Goal: Task Accomplishment & Management: Manage account settings

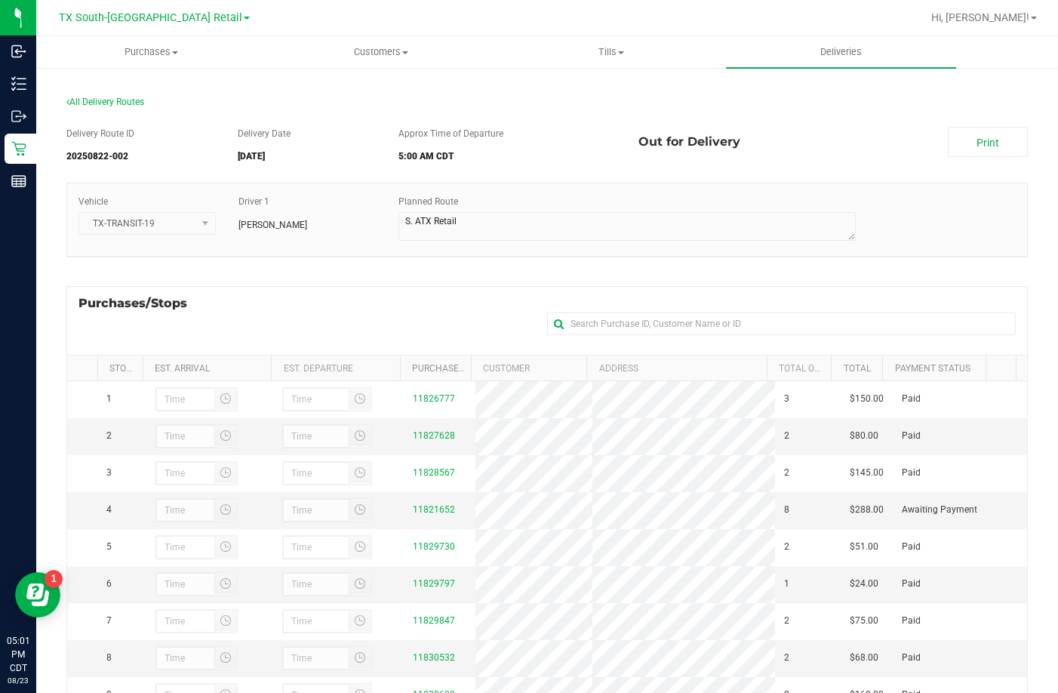
scroll to position [35, 0]
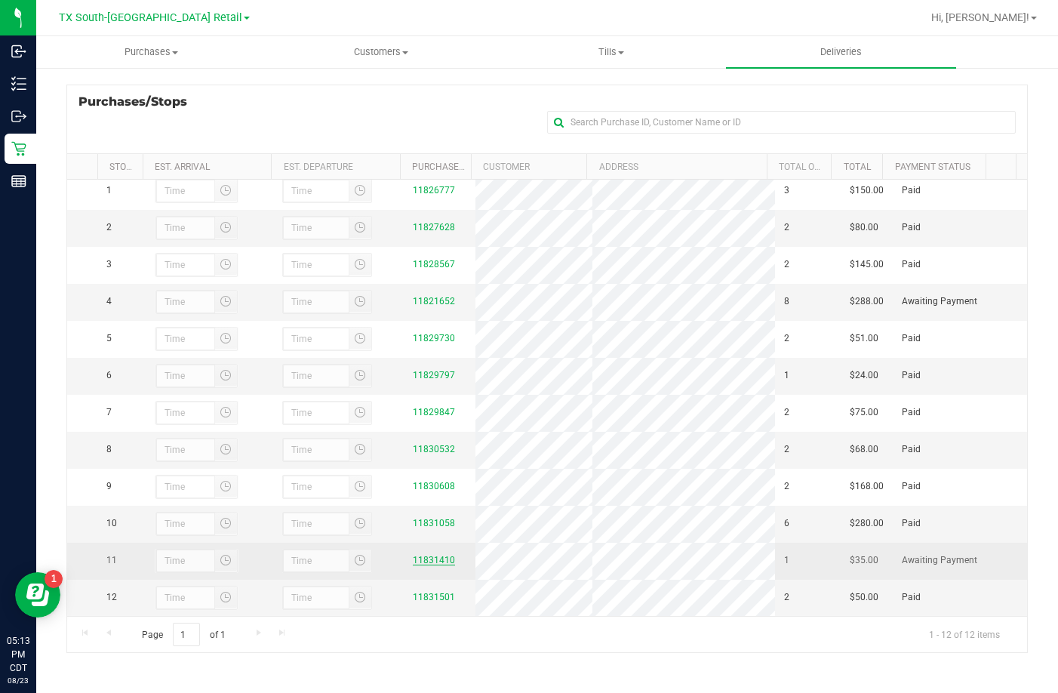
click at [425, 557] on link "11831410" at bounding box center [434, 560] width 42 height 11
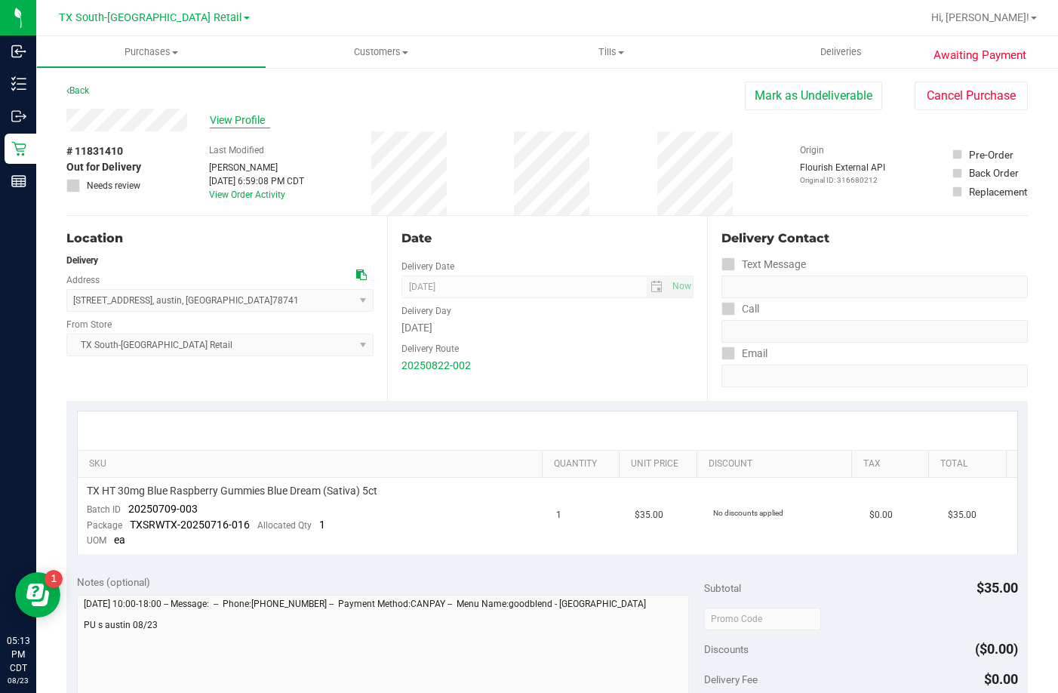
click at [230, 126] on span "View Profile" at bounding box center [240, 120] width 60 height 16
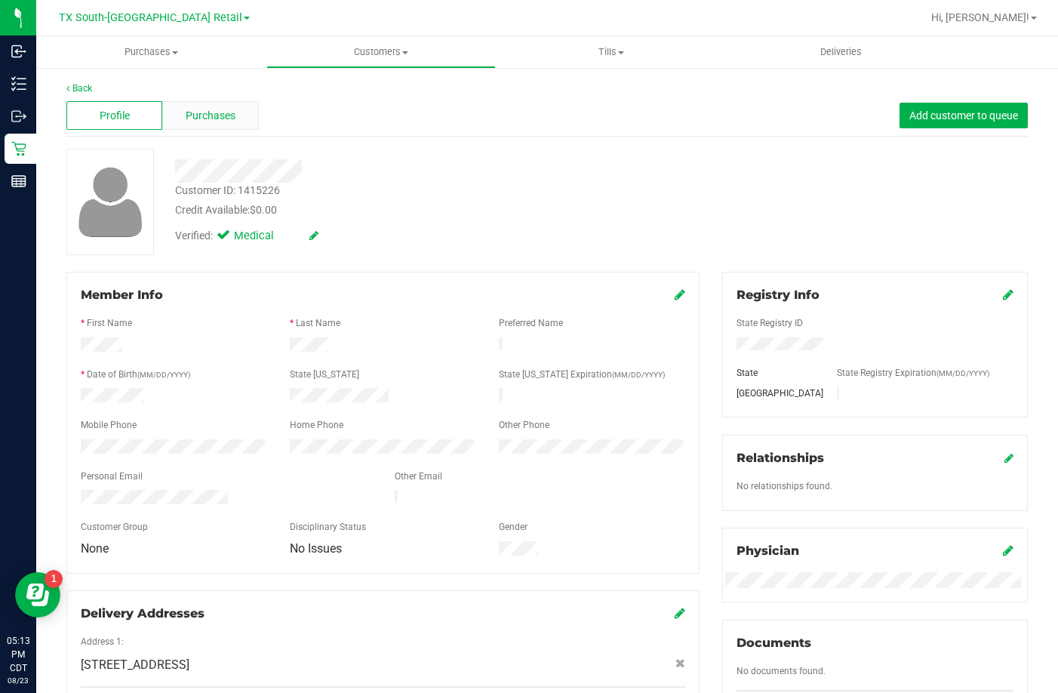
click at [228, 129] on div "Purchases" at bounding box center [210, 115] width 96 height 29
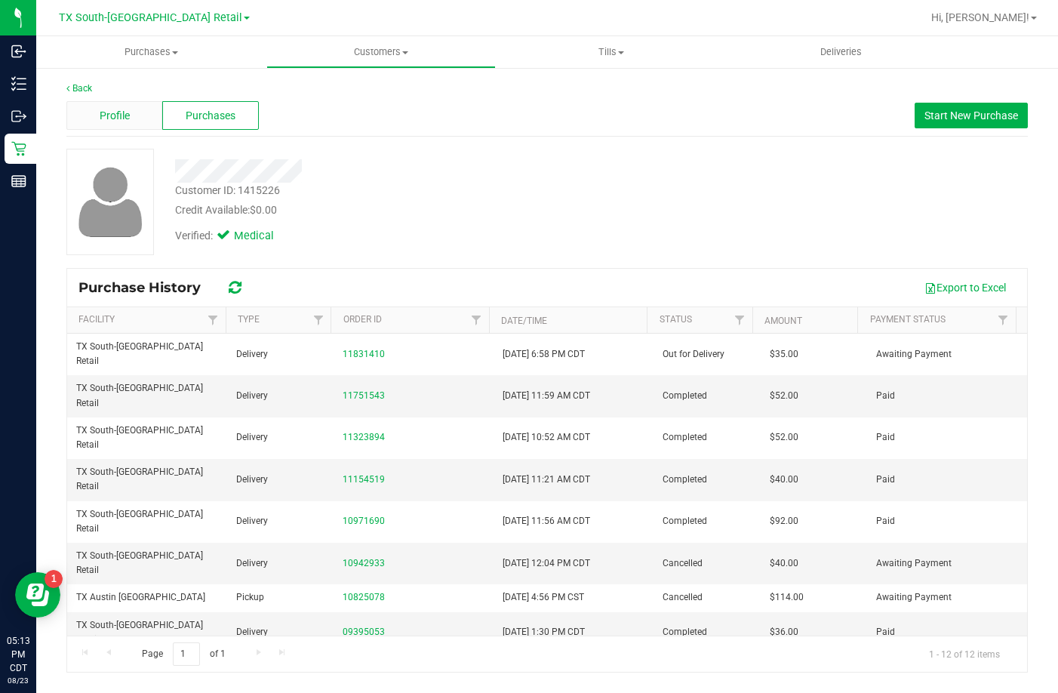
click at [149, 107] on div "Profile" at bounding box center [114, 115] width 96 height 29
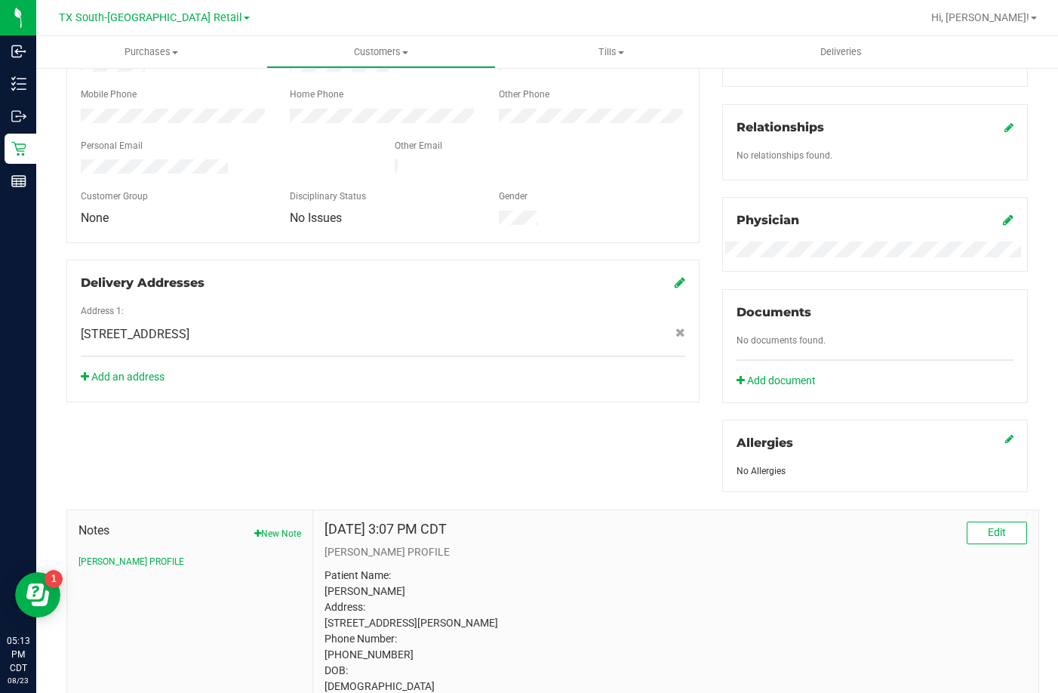
scroll to position [439, 0]
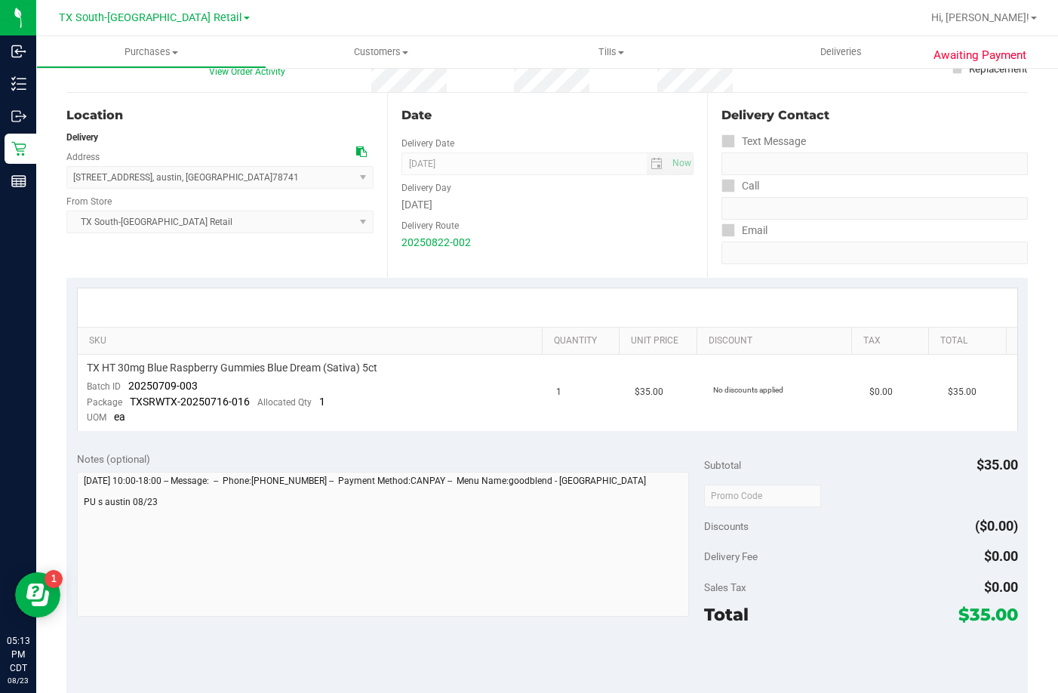
scroll to position [302, 0]
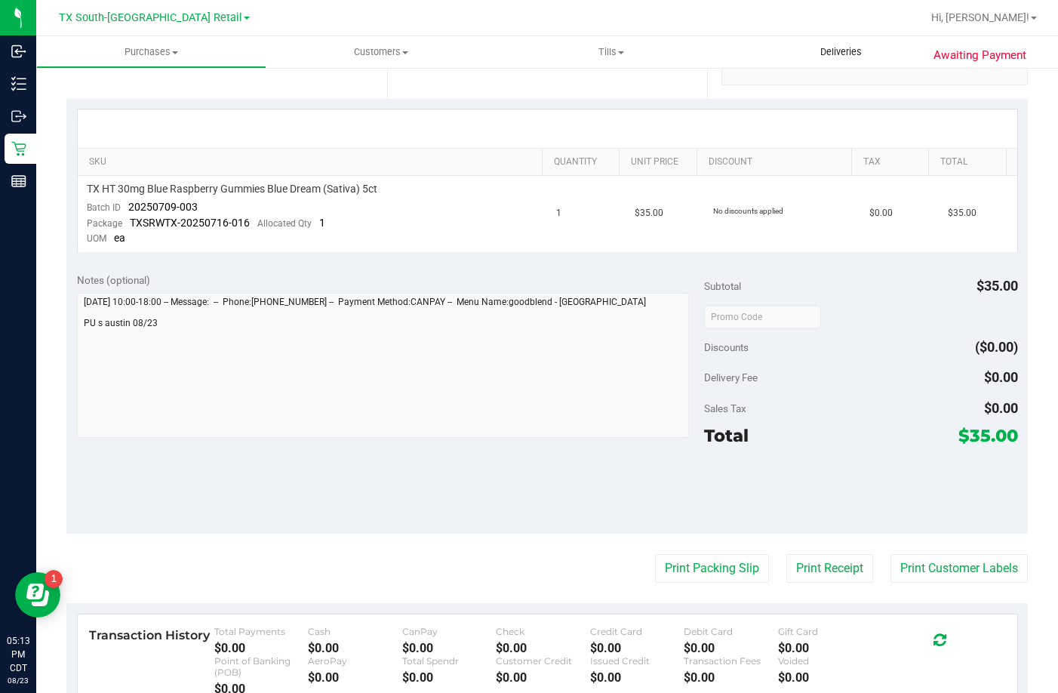
click at [823, 60] on uib-tab-heading "Deliveries" at bounding box center [841, 52] width 230 height 32
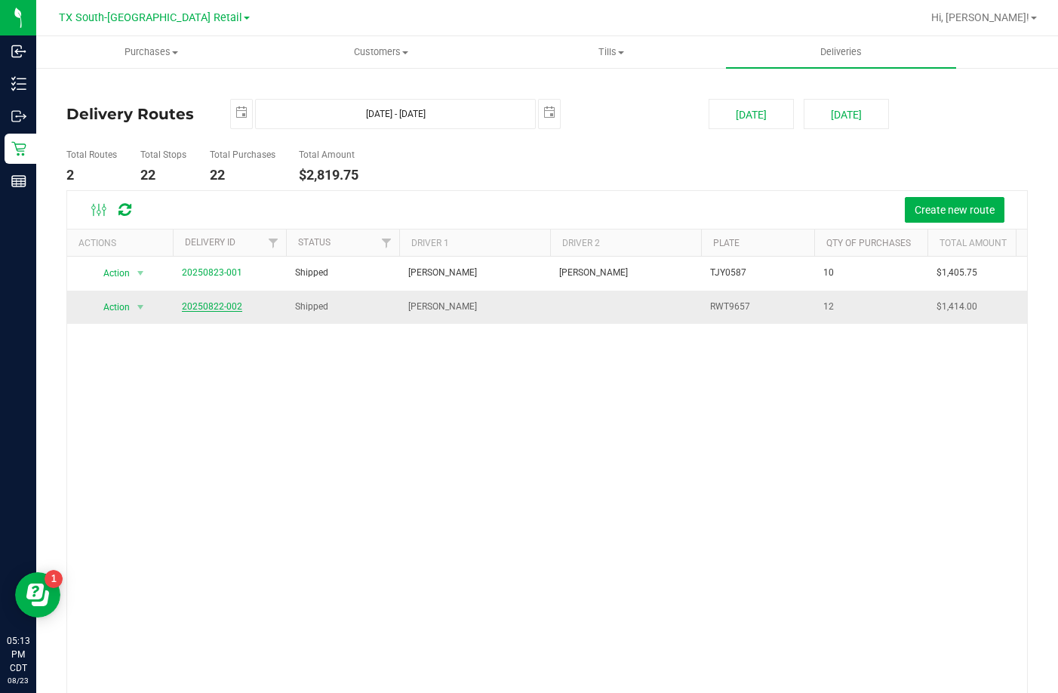
click at [220, 310] on link "20250822-002" at bounding box center [212, 306] width 60 height 11
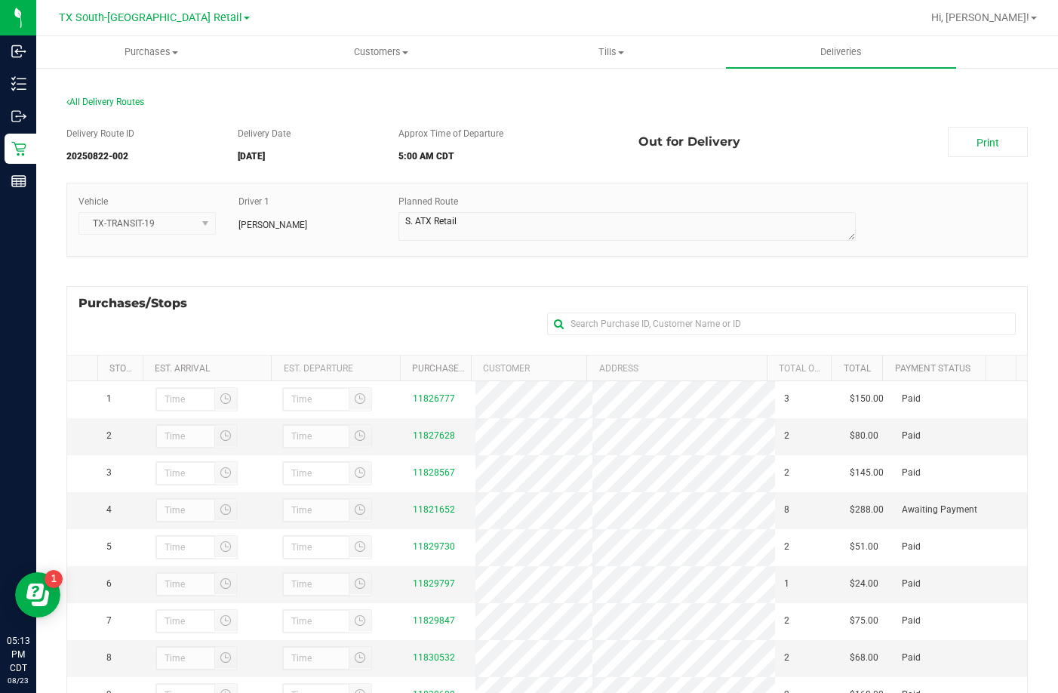
scroll to position [201, 0]
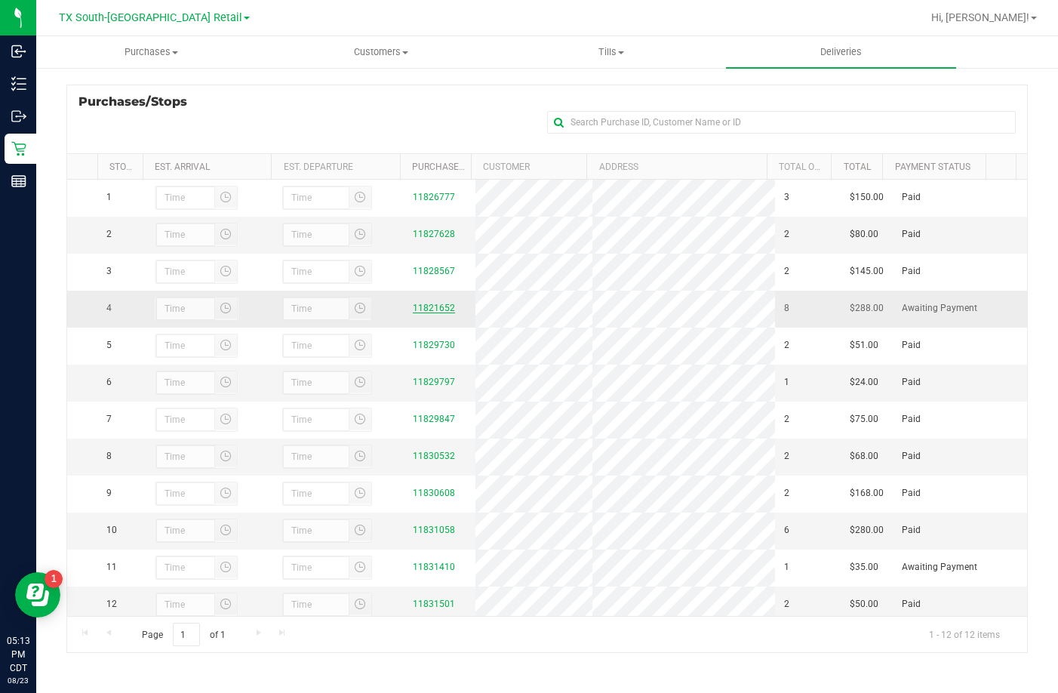
click at [418, 313] on link "11821652" at bounding box center [434, 308] width 42 height 11
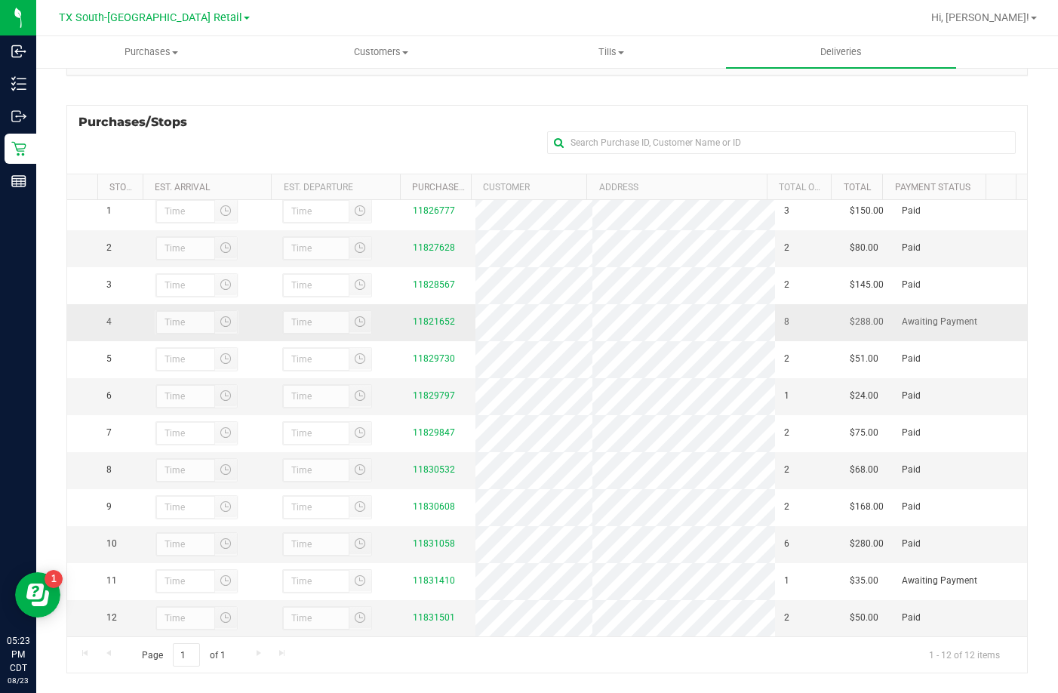
scroll to position [201, 0]
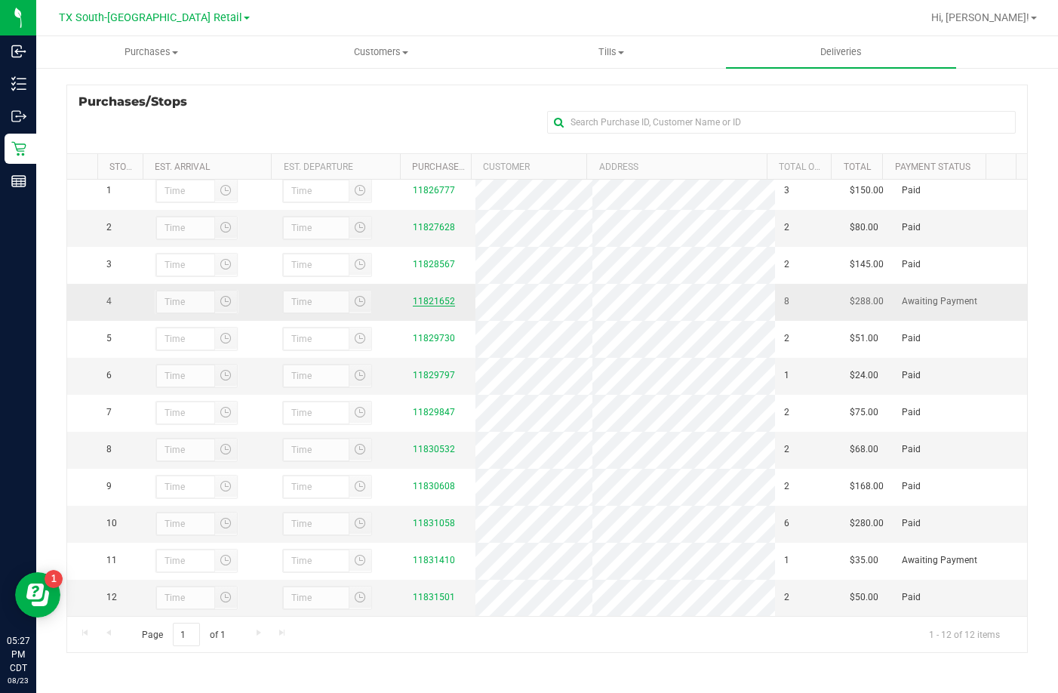
click at [441, 296] on link "11821652" at bounding box center [434, 301] width 42 height 11
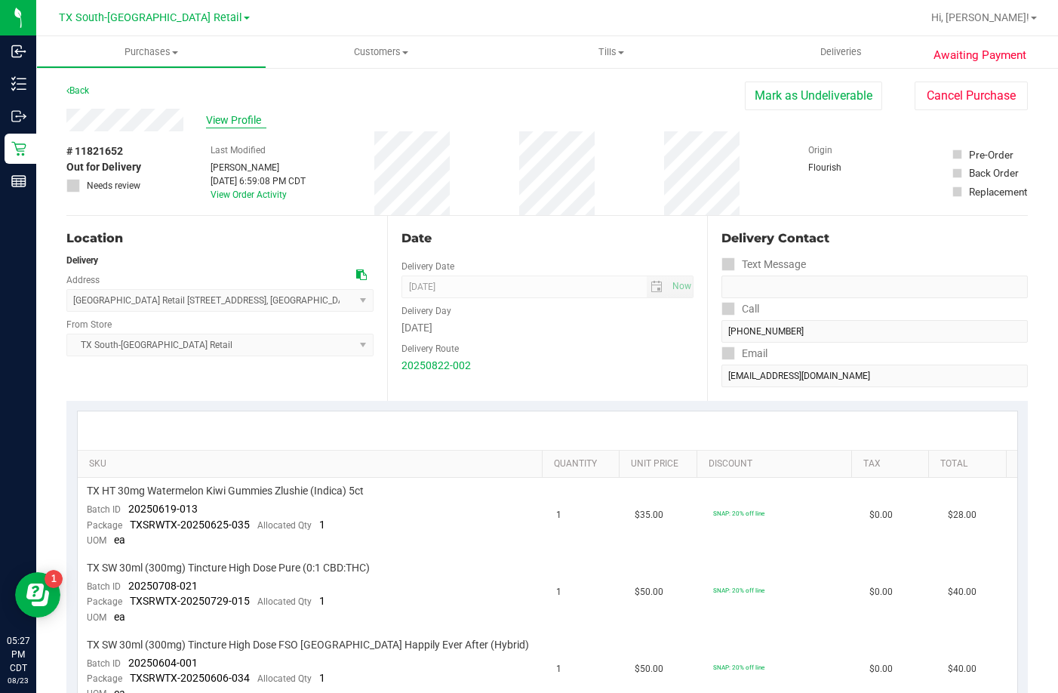
click at [235, 115] on span "View Profile" at bounding box center [236, 120] width 60 height 16
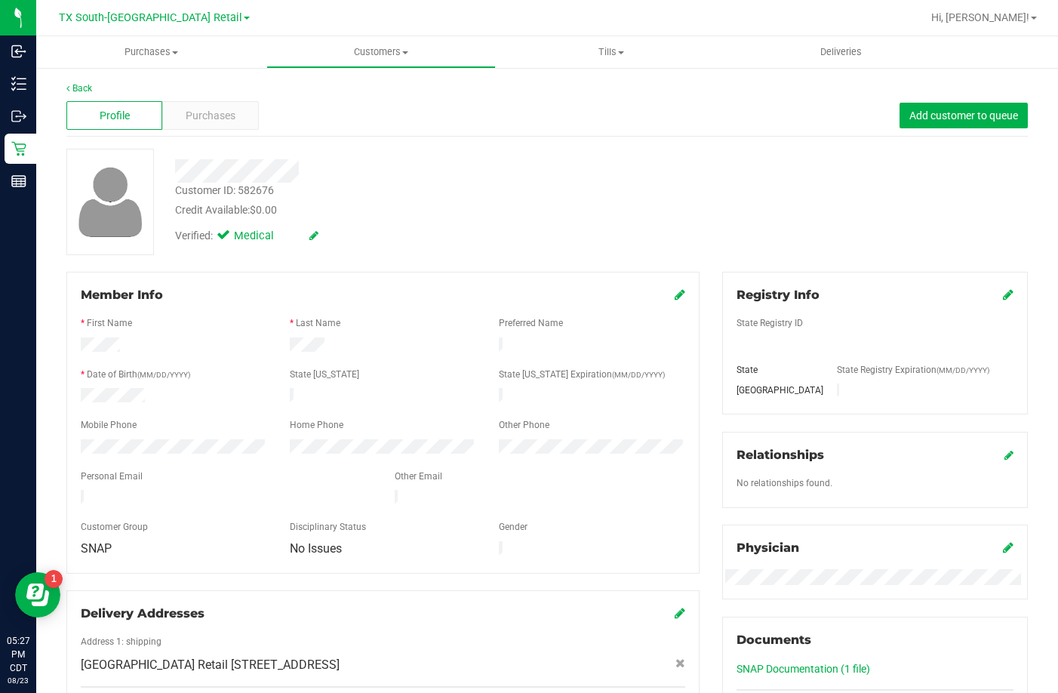
click at [199, 122] on span "Purchases" at bounding box center [211, 116] width 50 height 16
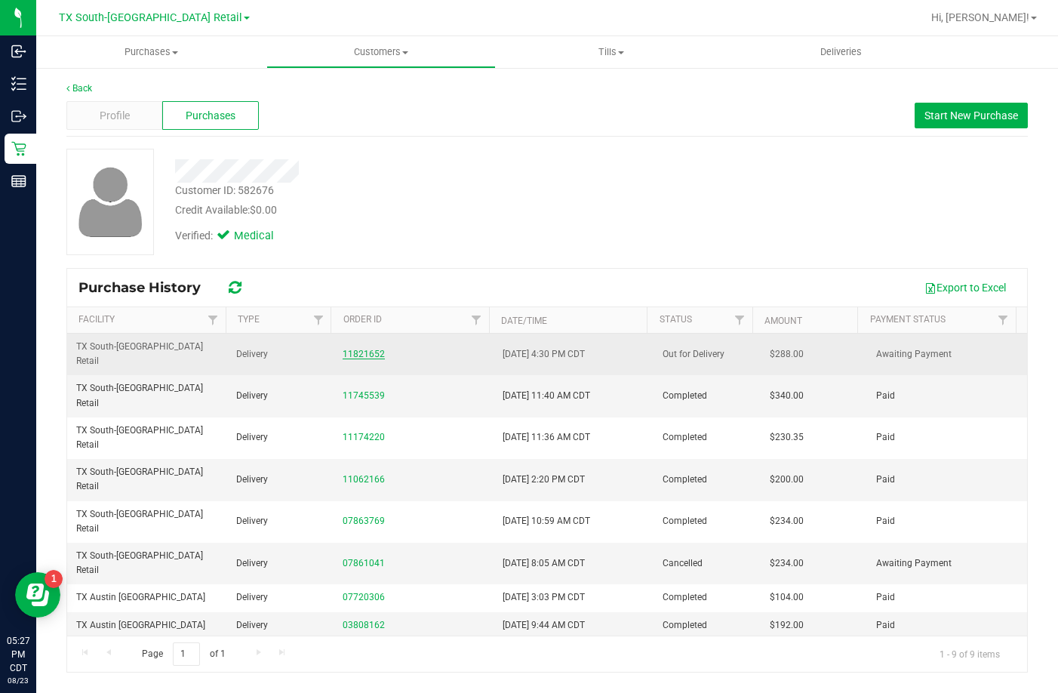
click at [367, 349] on link "11821652" at bounding box center [364, 354] width 42 height 11
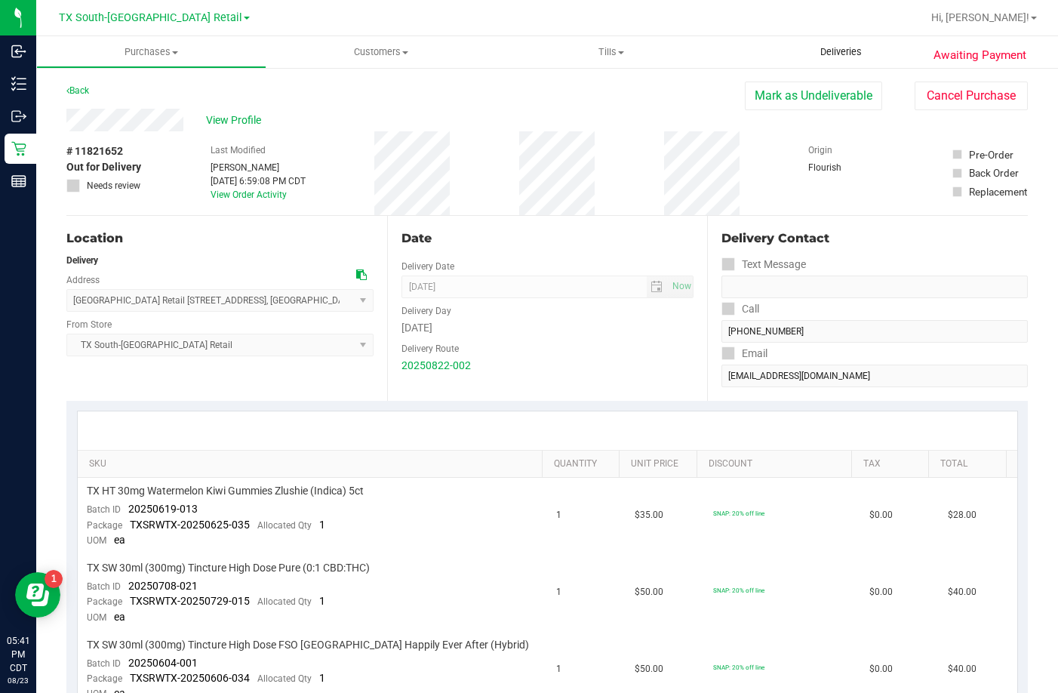
click at [828, 44] on uib-tab-heading "Deliveries" at bounding box center [841, 52] width 230 height 32
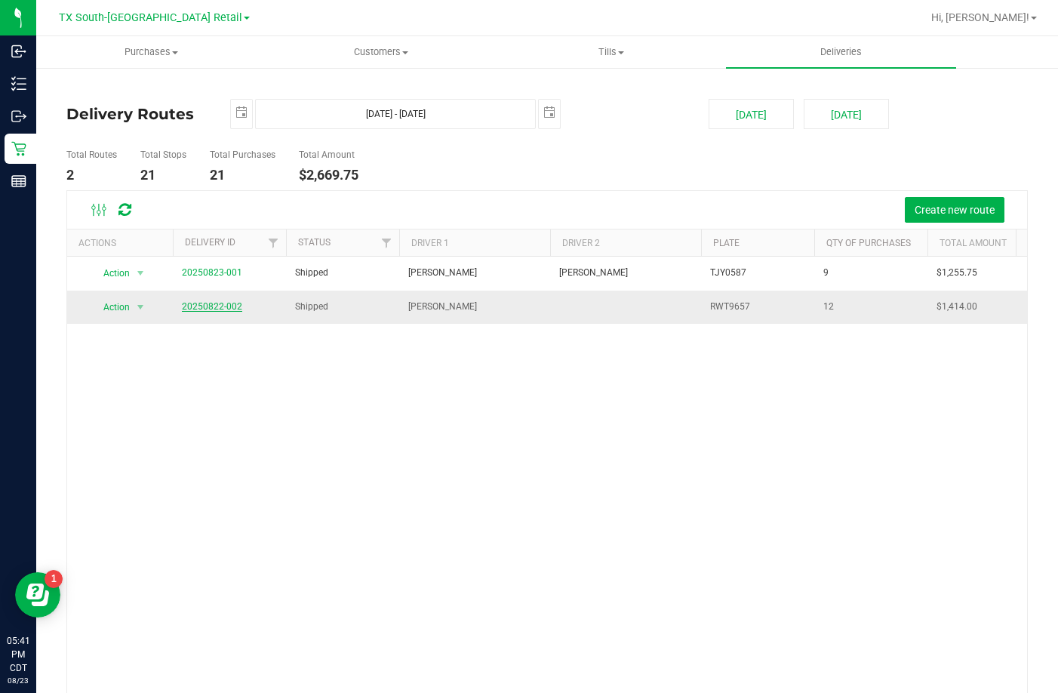
click at [227, 304] on link "20250822-002" at bounding box center [212, 306] width 60 height 11
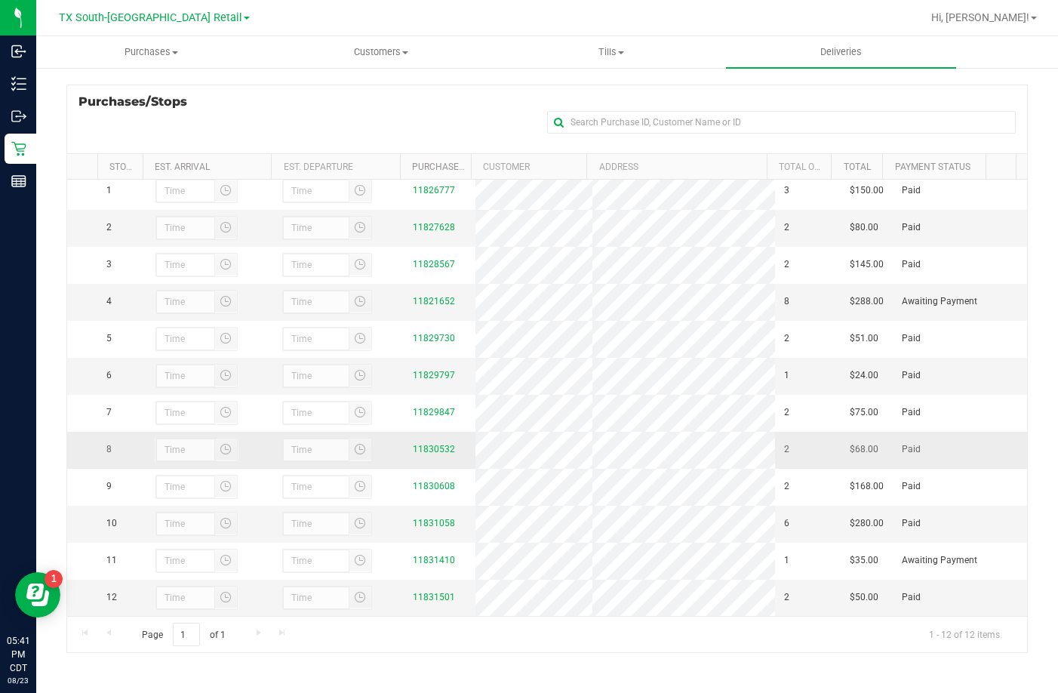
scroll to position [35, 0]
click at [439, 296] on link "11821652" at bounding box center [434, 301] width 42 height 11
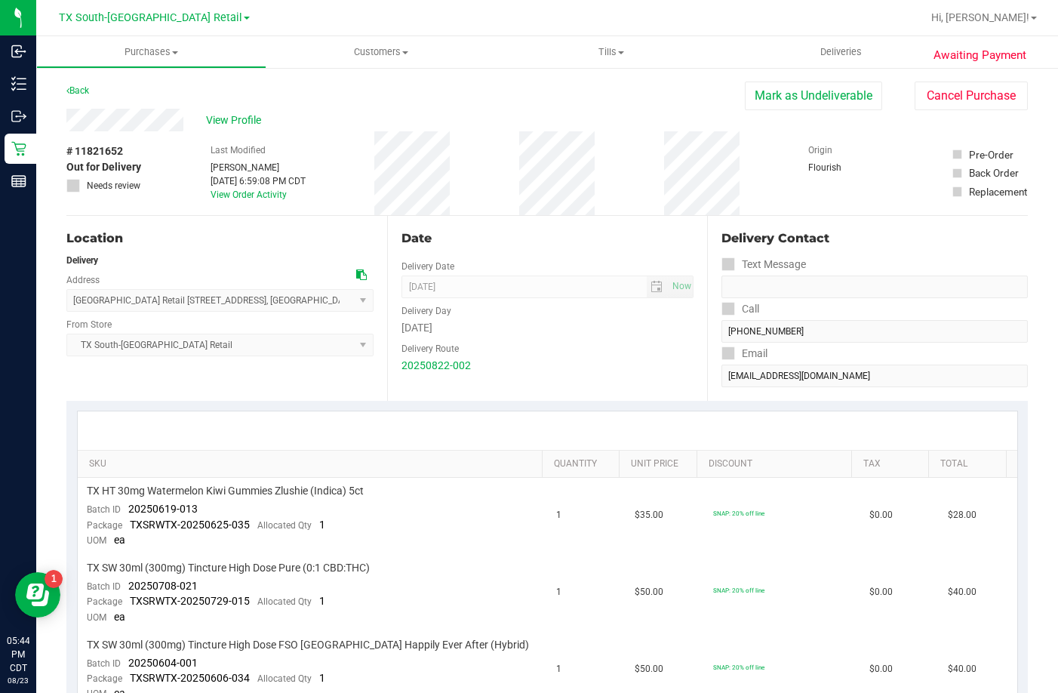
click at [225, 134] on div "Last Modified Lindsey Sherman Aug 22, 2025 6:59:08 PM CDT View Order Activity" at bounding box center [258, 173] width 95 height 84
click at [229, 124] on span "View Profile" at bounding box center [236, 120] width 60 height 16
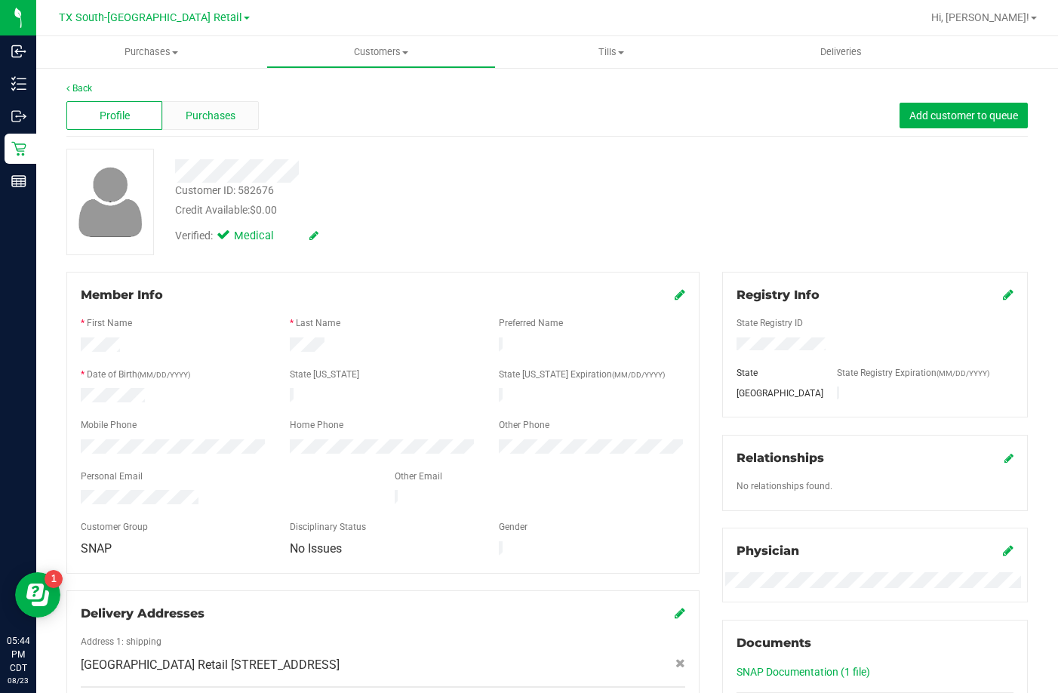
click at [229, 109] on span "Purchases" at bounding box center [211, 116] width 50 height 16
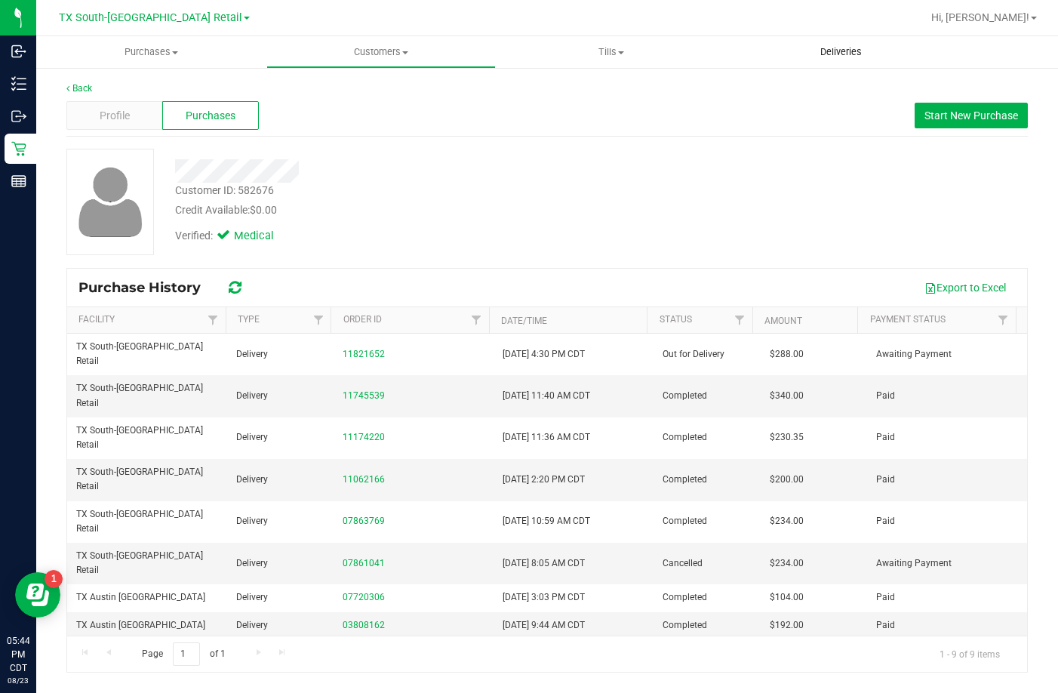
click at [808, 59] on uib-tab-heading "Deliveries" at bounding box center [841, 52] width 230 height 32
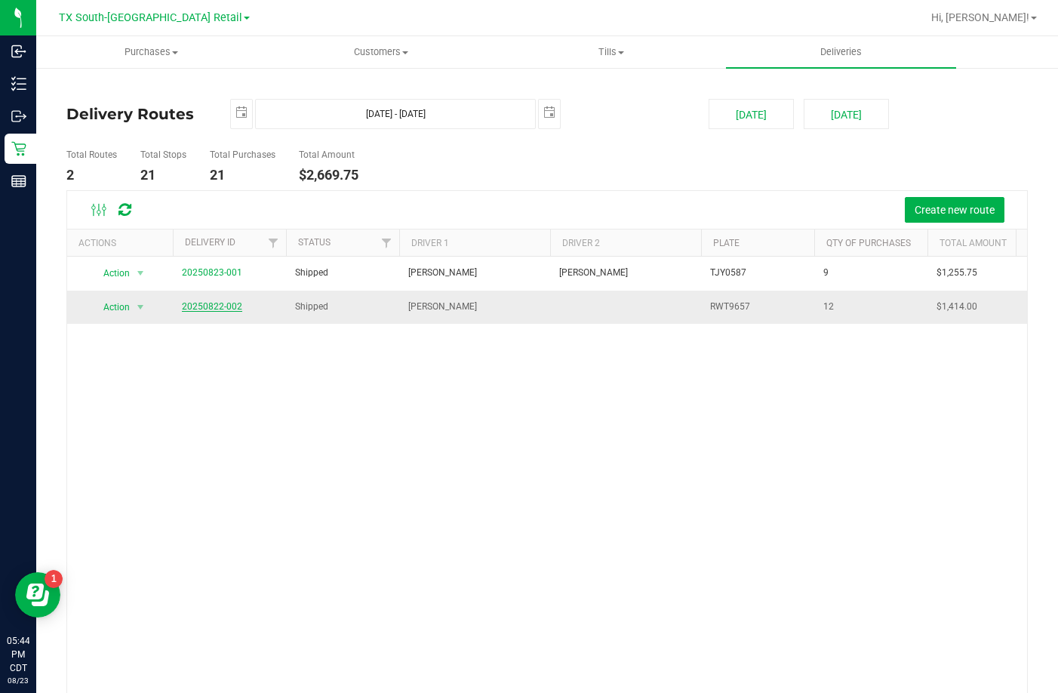
click at [235, 306] on link "20250822-002" at bounding box center [212, 306] width 60 height 11
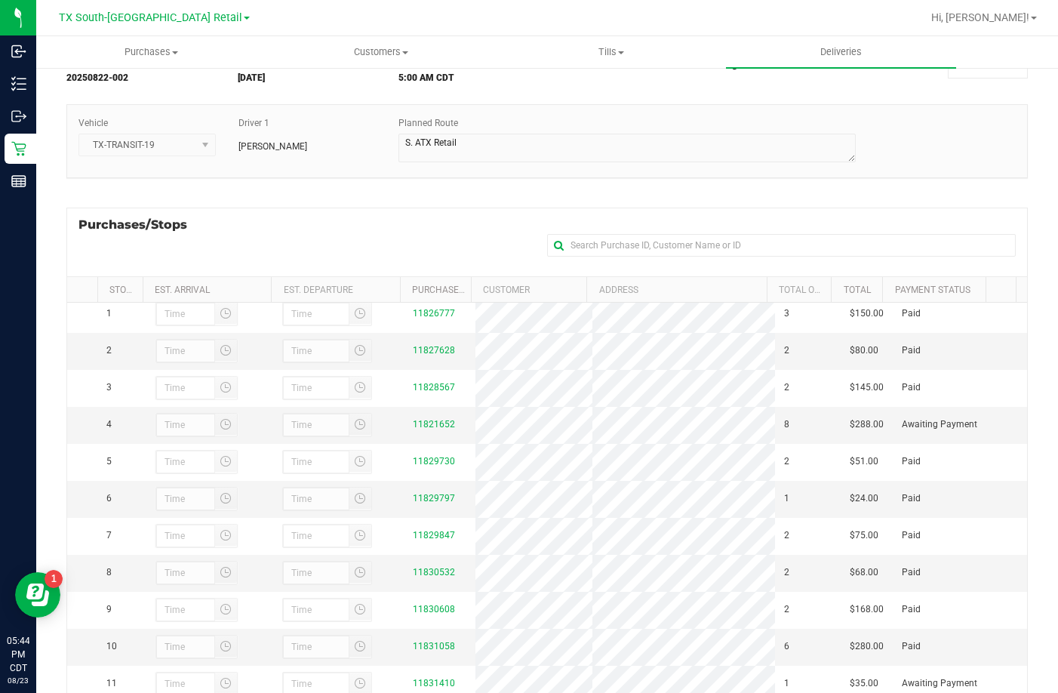
scroll to position [201, 0]
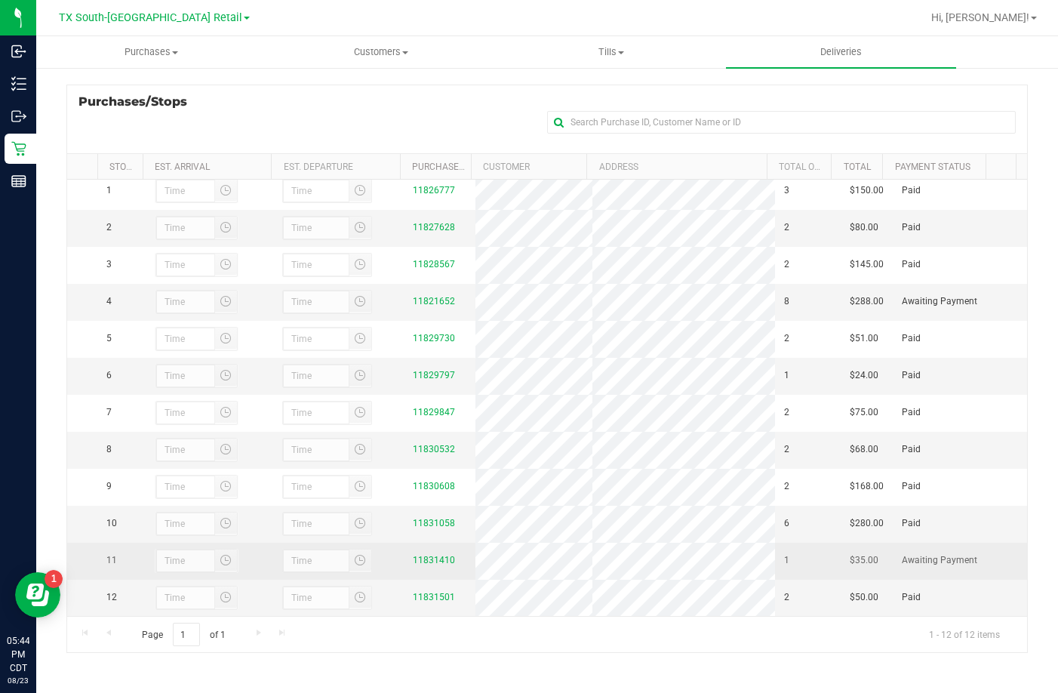
drag, startPoint x: 433, startPoint y: 547, endPoint x: 434, endPoint y: 567, distance: 19.6
click at [434, 549] on td "11831410" at bounding box center [440, 560] width 72 height 37
click at [432, 566] on div "11831410" at bounding box center [440, 560] width 54 height 14
click at [432, 562] on link "11831410" at bounding box center [434, 560] width 42 height 11
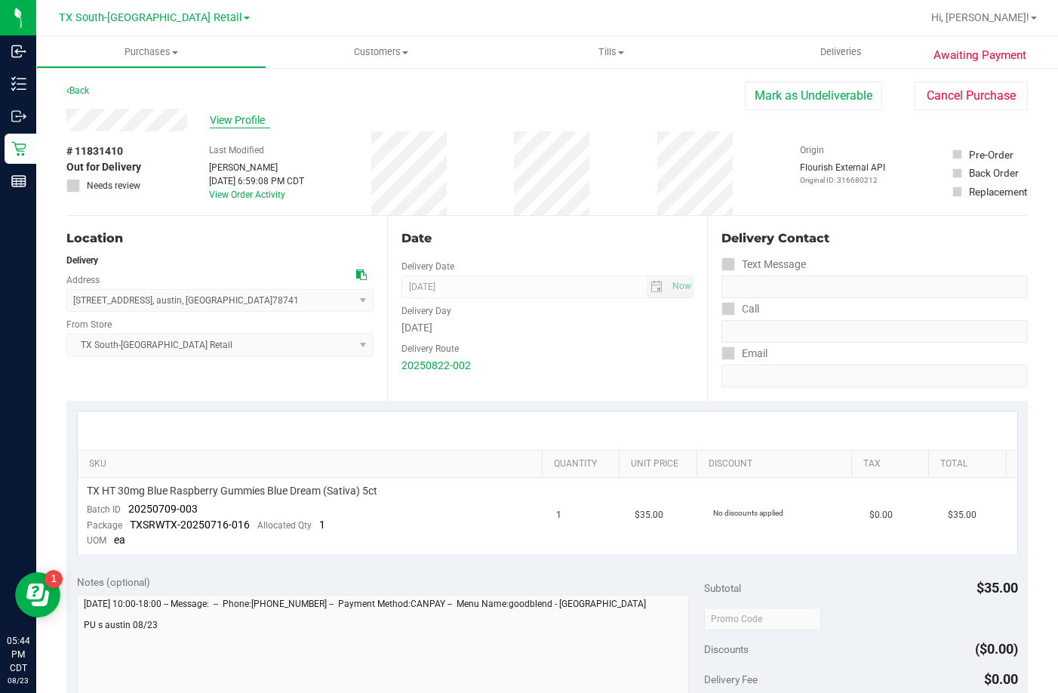
click at [269, 119] on span "View Profile" at bounding box center [240, 120] width 60 height 16
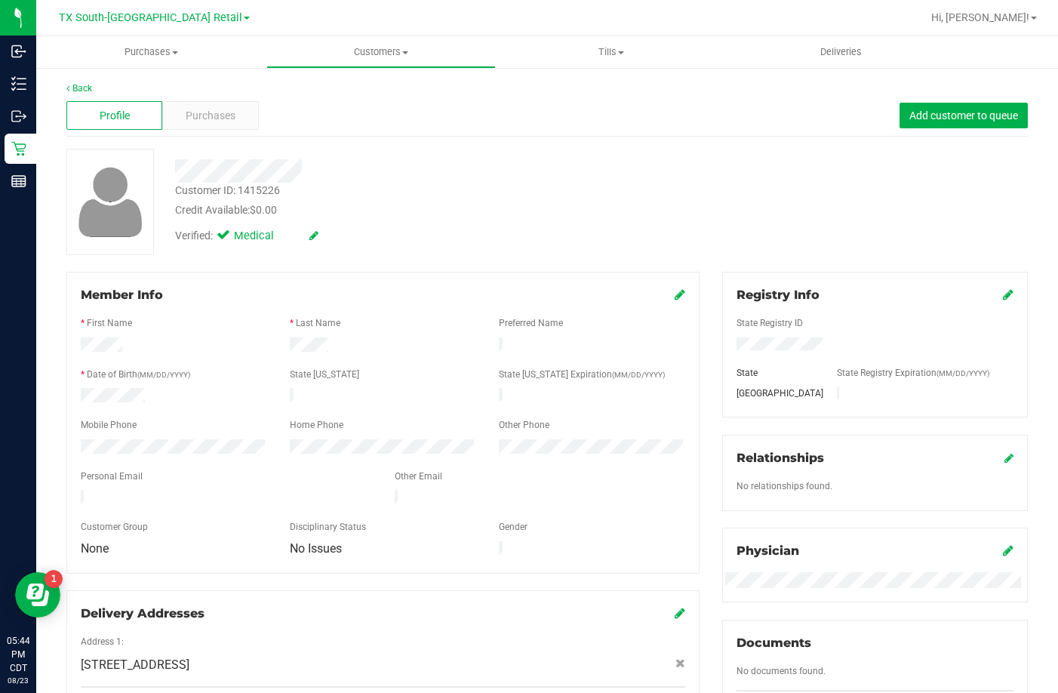
click at [244, 116] on div "Purchases" at bounding box center [210, 115] width 96 height 29
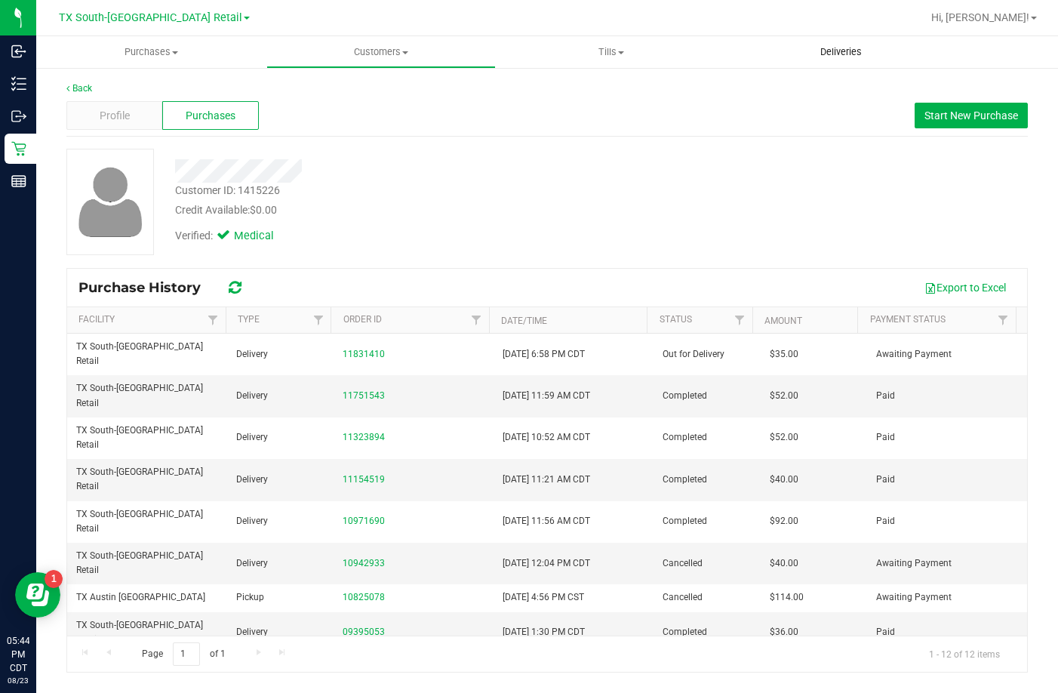
click at [864, 42] on uib-tab-heading "Deliveries" at bounding box center [841, 52] width 230 height 32
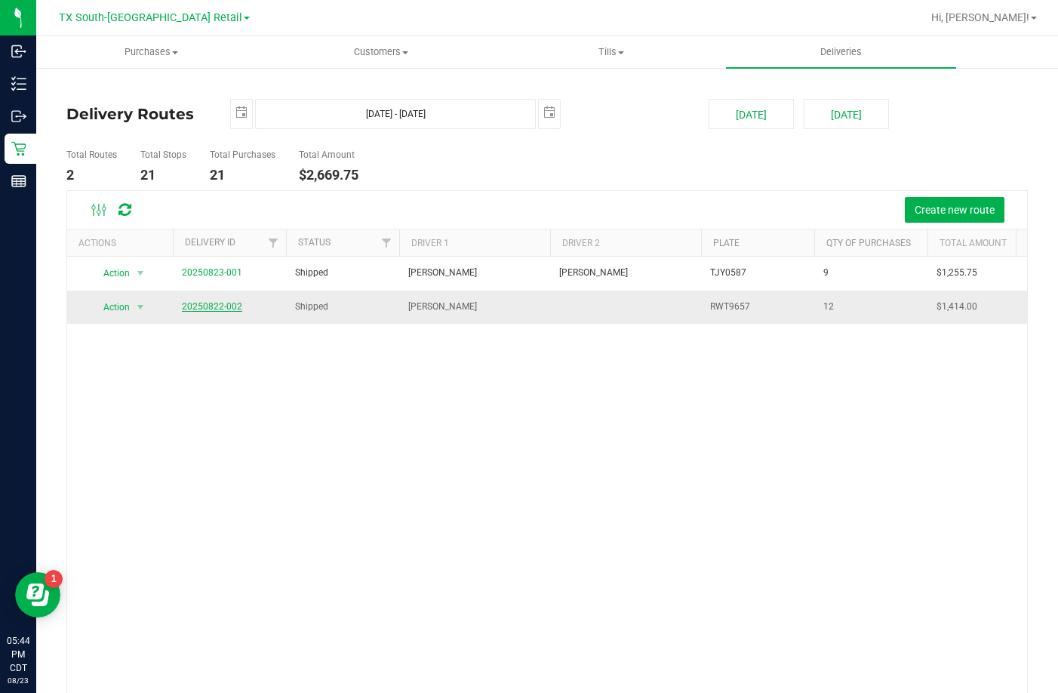
click at [233, 306] on link "20250822-002" at bounding box center [212, 306] width 60 height 11
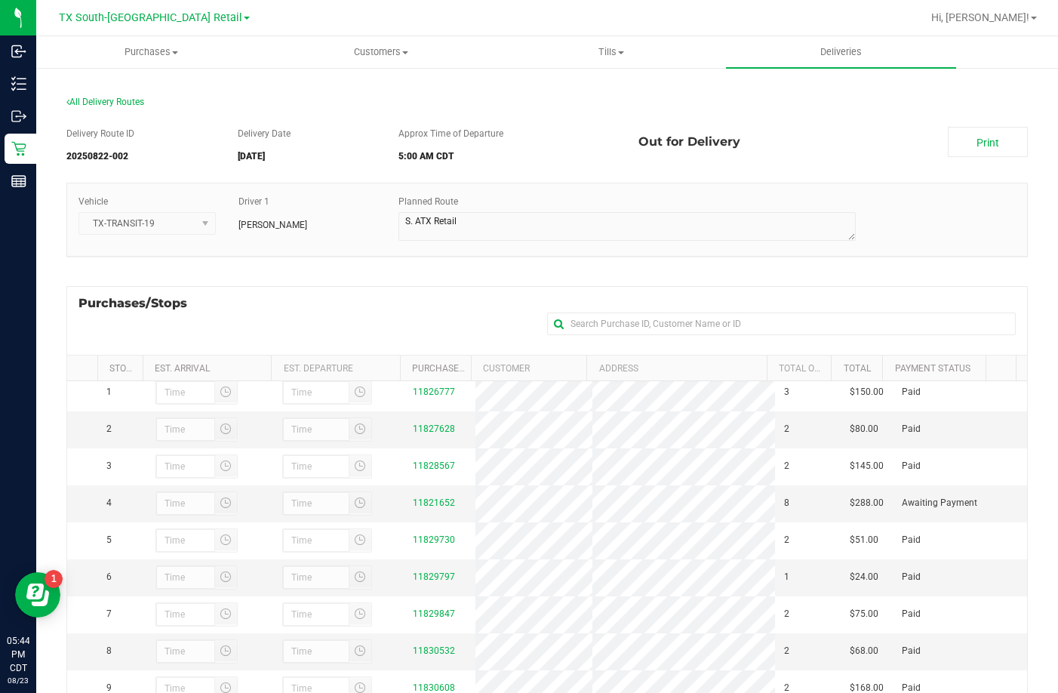
scroll to position [35, 0]
click at [413, 497] on link "11821652" at bounding box center [434, 502] width 42 height 11
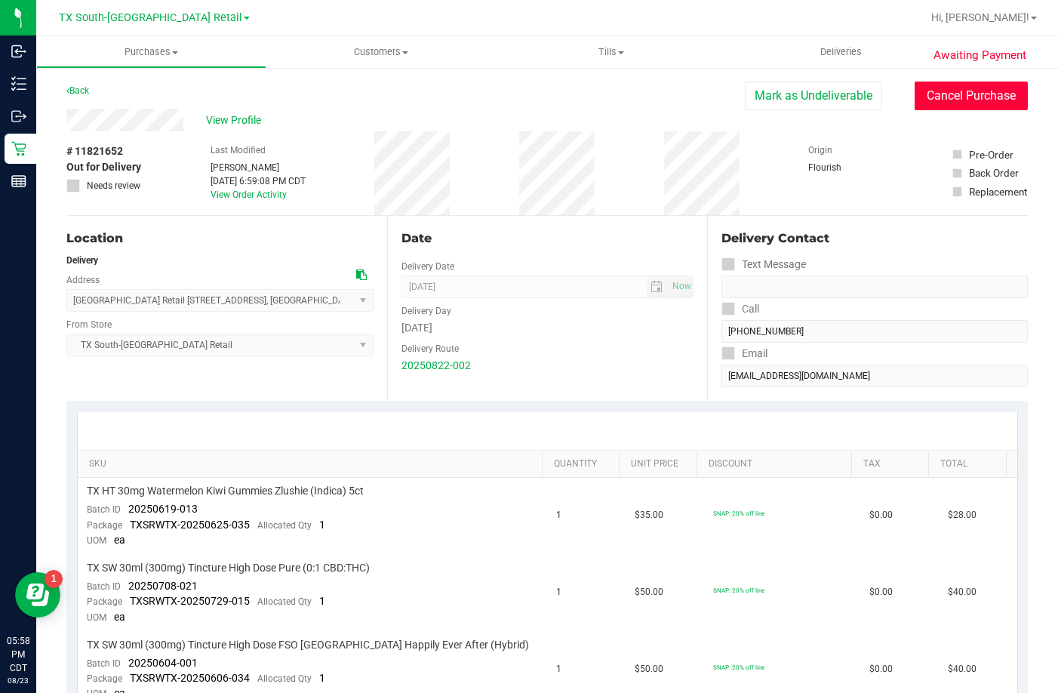
click at [976, 97] on button "Cancel Purchase" at bounding box center [970, 95] width 113 height 29
click at [972, 101] on button "Cancel Purchase" at bounding box center [970, 95] width 113 height 29
click at [829, 50] on span "Deliveries" at bounding box center [841, 52] width 82 height 14
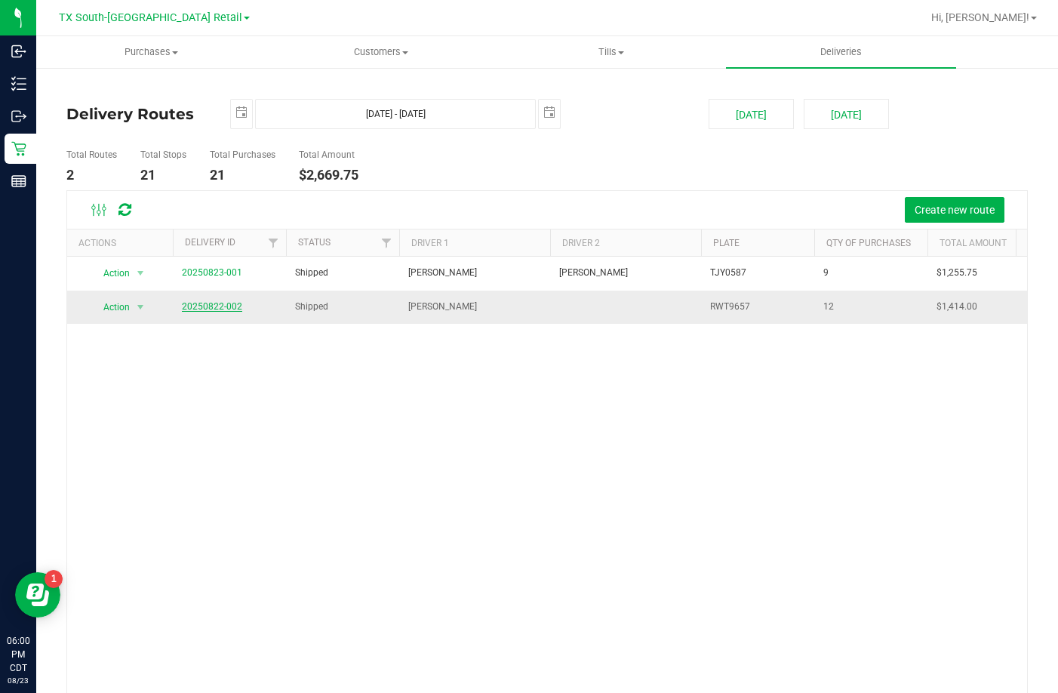
click at [223, 309] on link "20250822-002" at bounding box center [212, 306] width 60 height 11
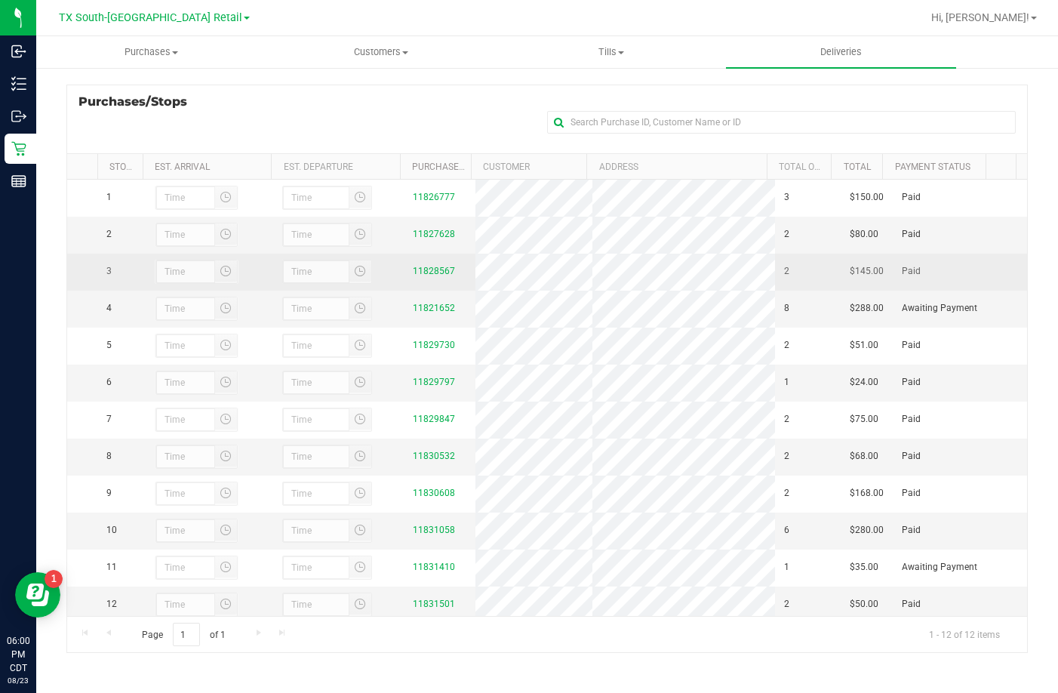
scroll to position [35, 0]
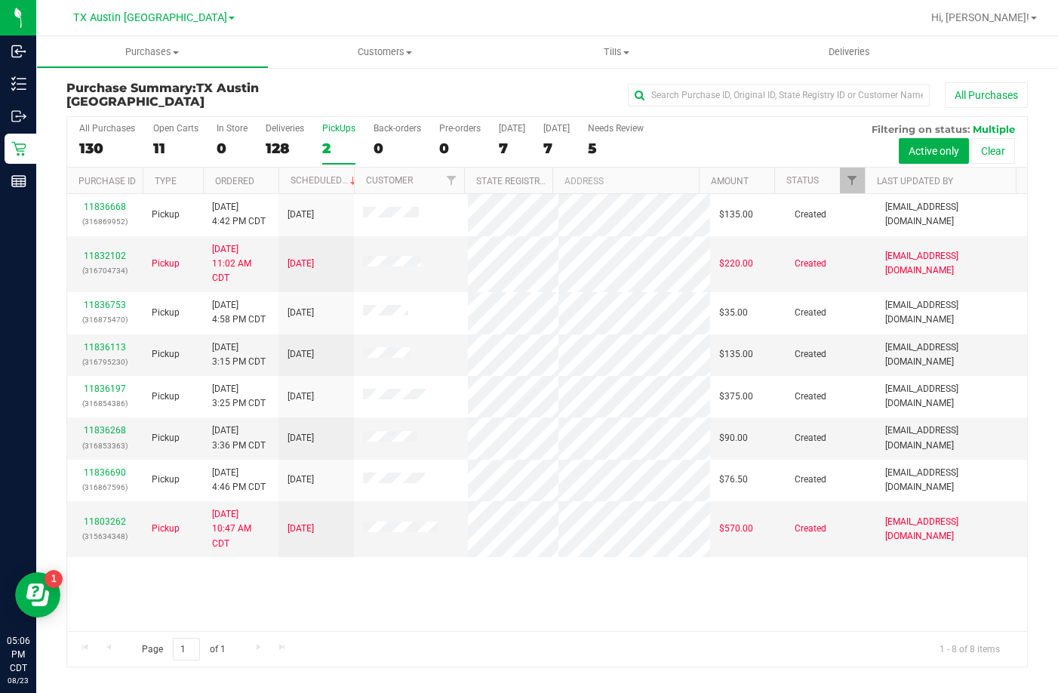
click at [365, 85] on div "Purchase Summary: TX Austin DC All Purchases" at bounding box center [546, 98] width 961 height 34
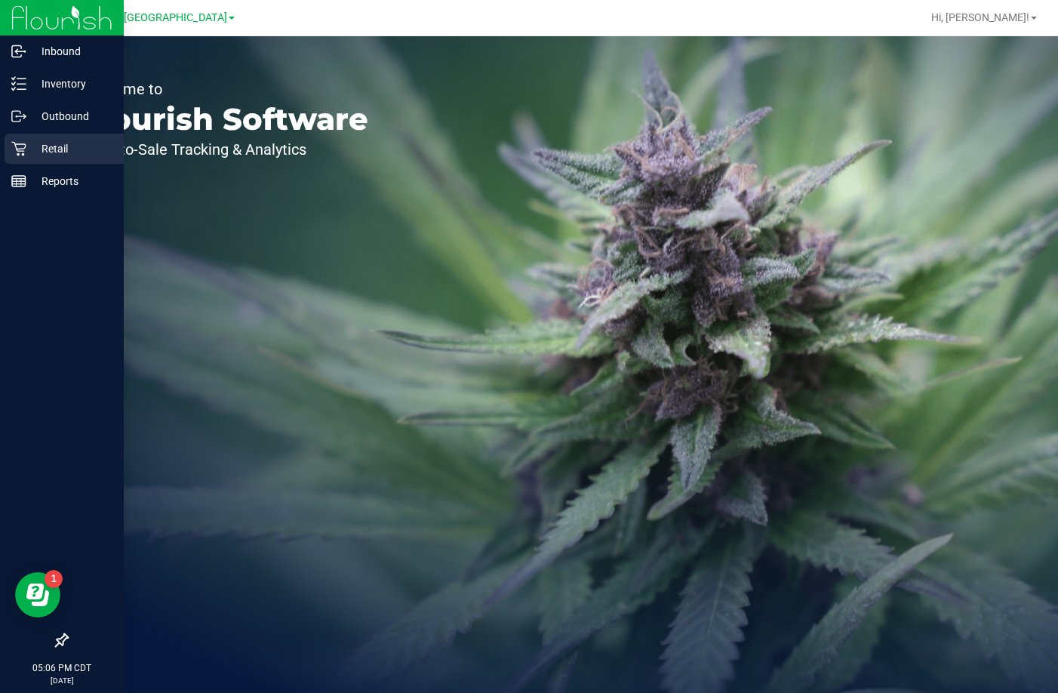
click at [17, 140] on div "Retail" at bounding box center [64, 149] width 119 height 30
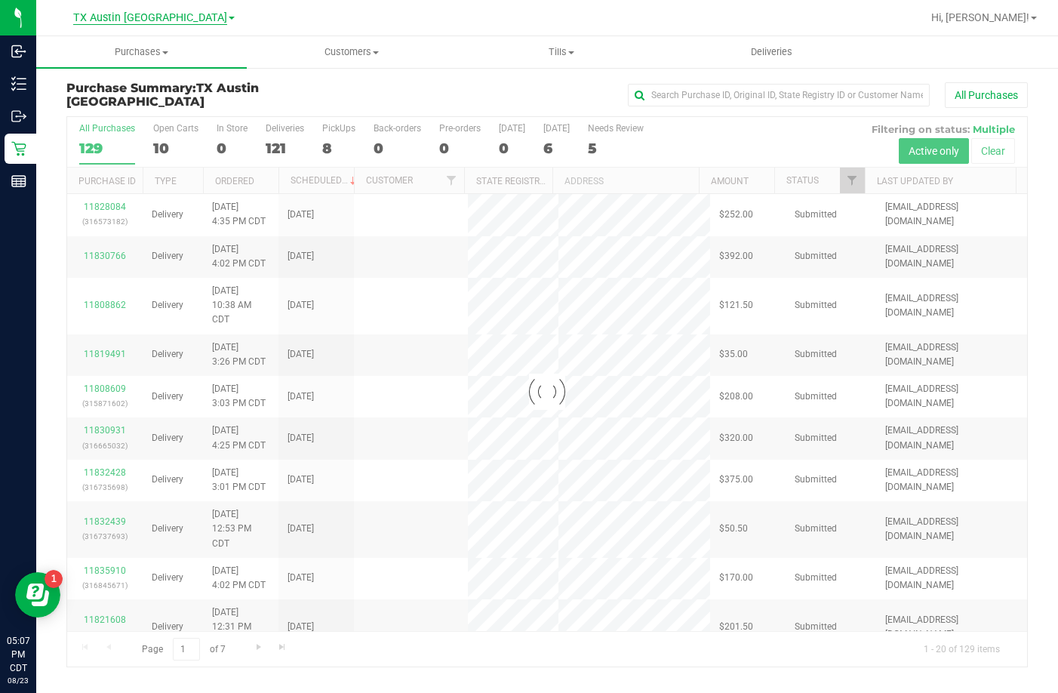
click at [159, 14] on span "TX Austin [GEOGRAPHIC_DATA]" at bounding box center [150, 18] width 154 height 14
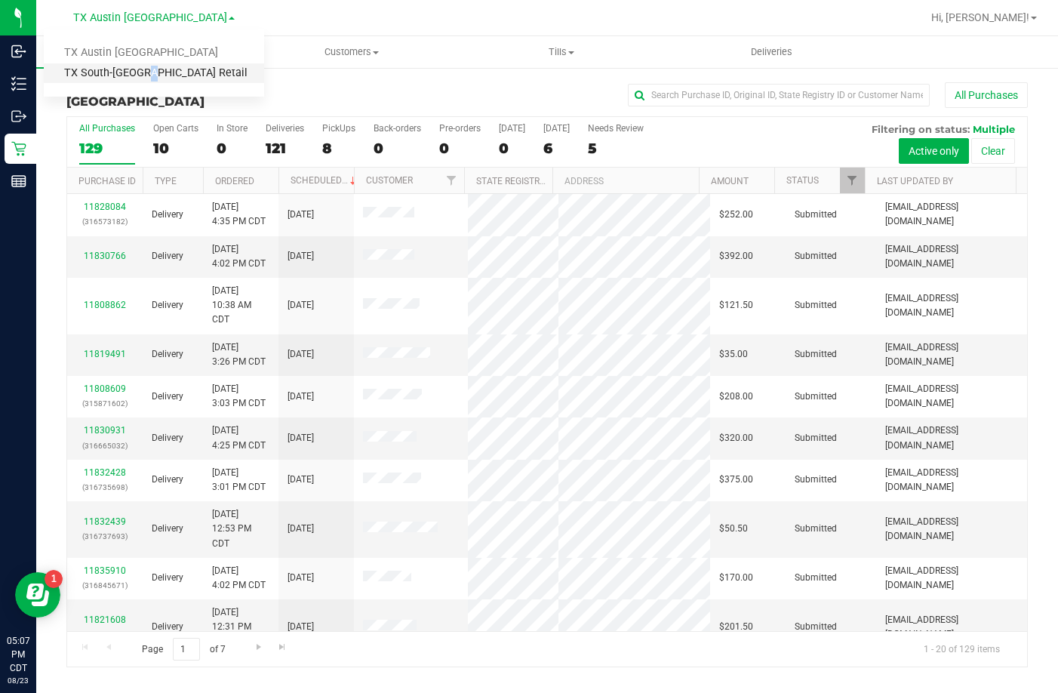
click at [140, 76] on link "TX South-[GEOGRAPHIC_DATA] Retail" at bounding box center [154, 73] width 220 height 20
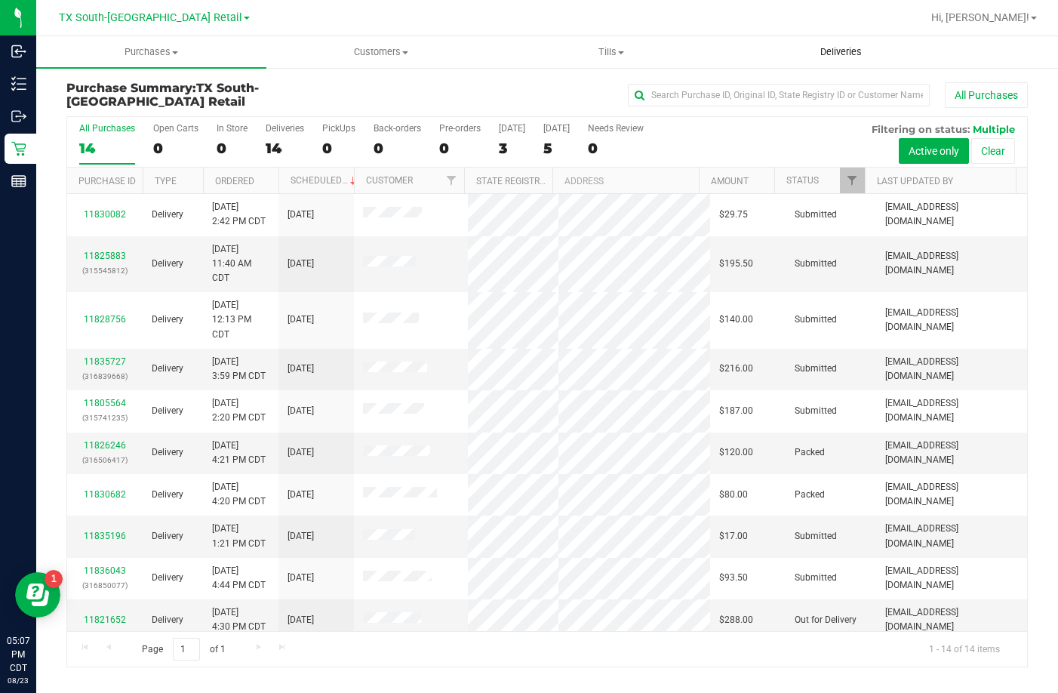
click at [847, 48] on span "Deliveries" at bounding box center [841, 52] width 82 height 14
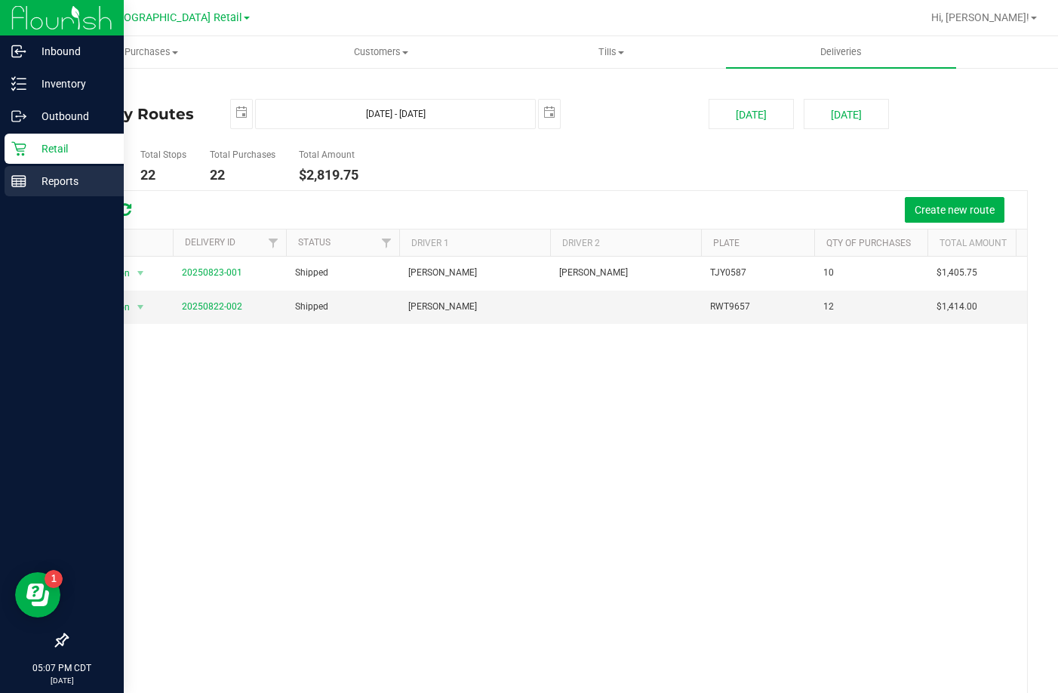
click at [42, 175] on p "Reports" at bounding box center [71, 181] width 91 height 18
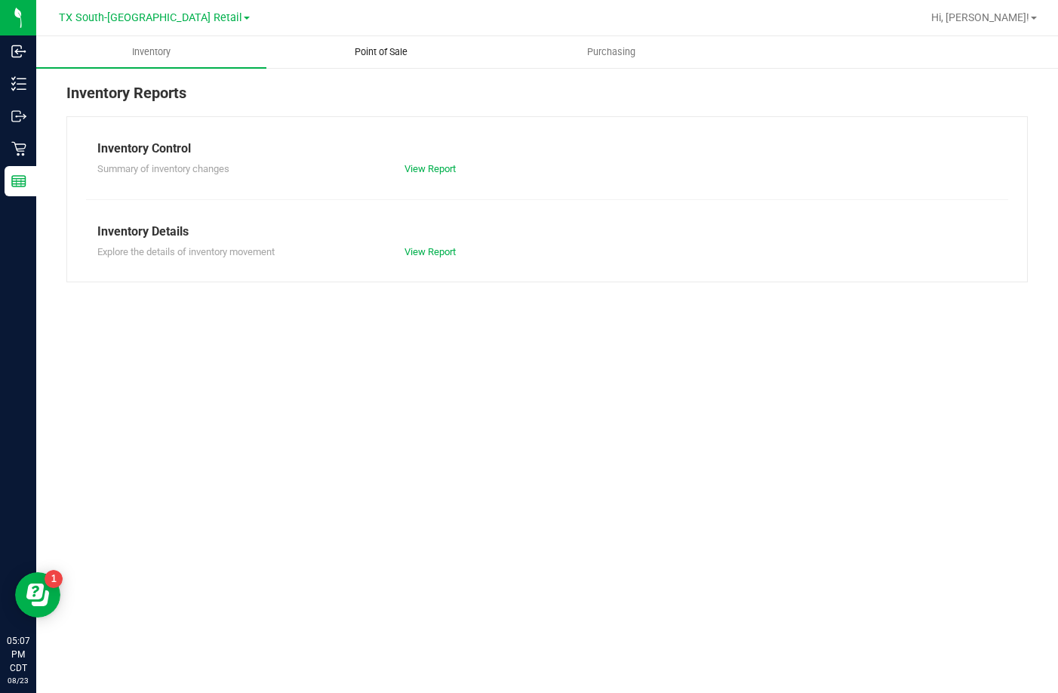
click at [370, 56] on span "Point of Sale" at bounding box center [381, 52] width 94 height 14
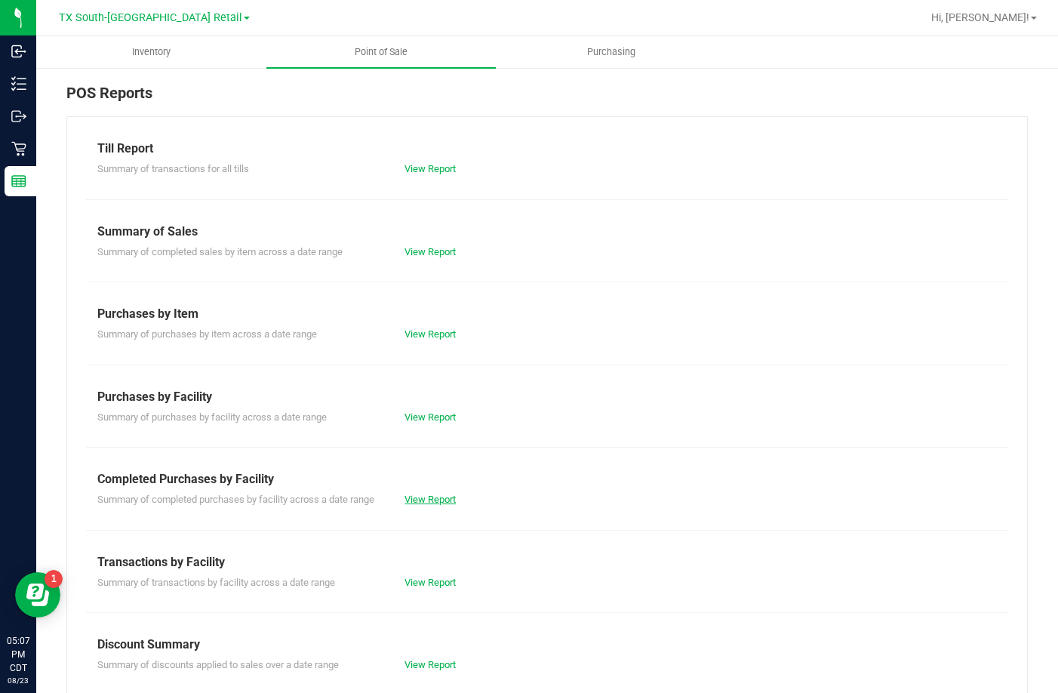
click at [432, 498] on link "View Report" at bounding box center [429, 498] width 51 height 11
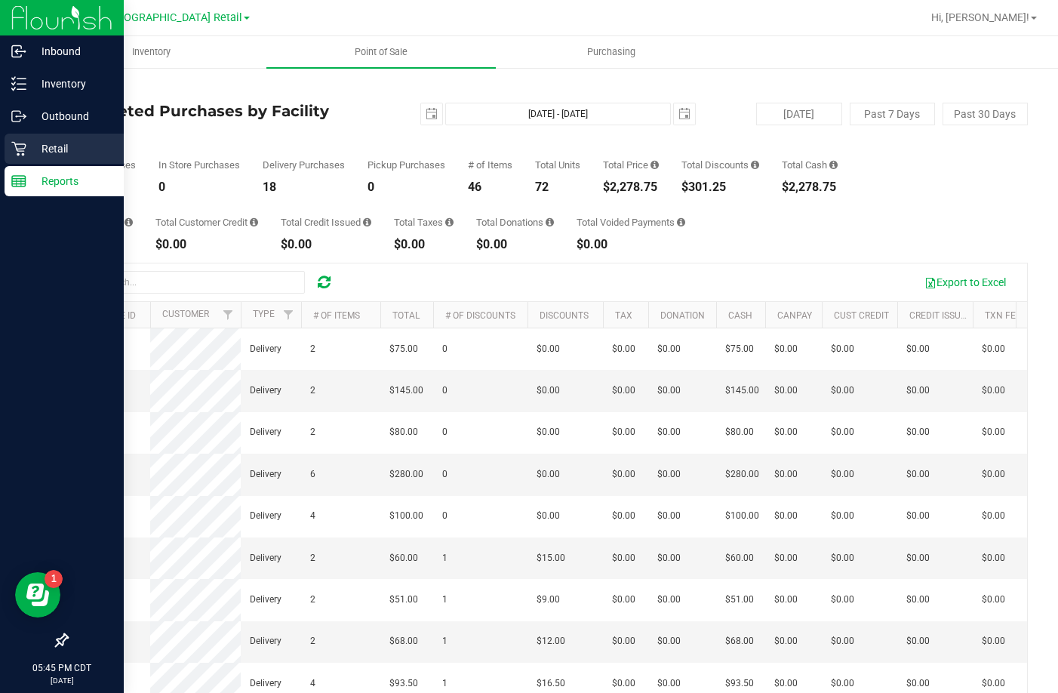
drag, startPoint x: 26, startPoint y: 146, endPoint x: 49, endPoint y: 138, distance: 24.8
click at [26, 146] on div "Retail" at bounding box center [64, 149] width 119 height 30
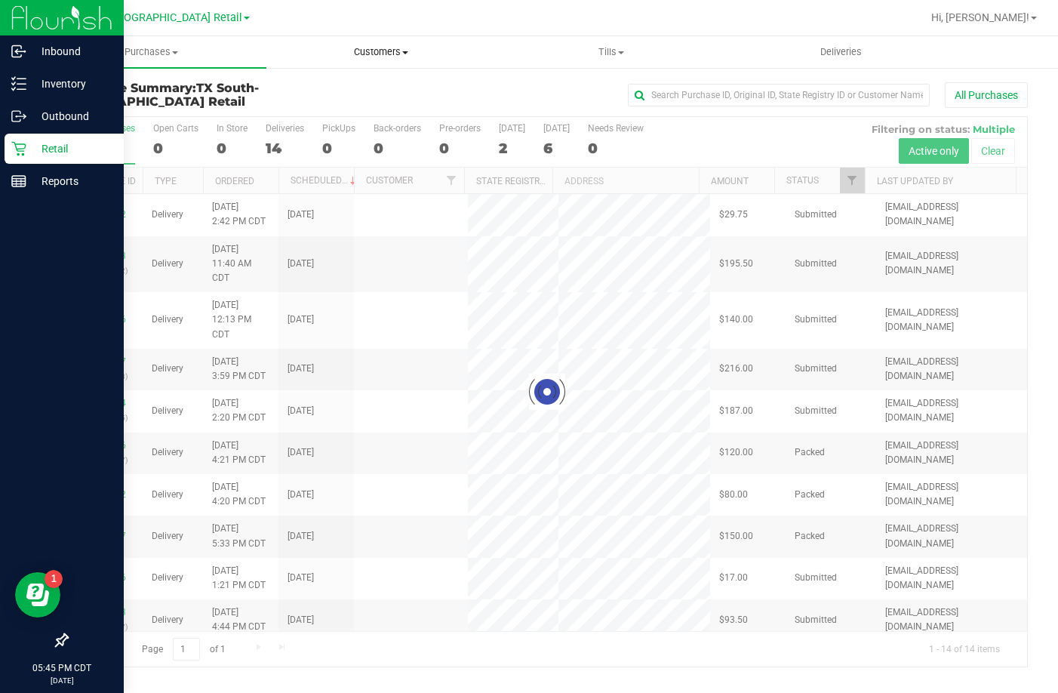
click at [401, 51] on span "Customers" at bounding box center [381, 52] width 229 height 14
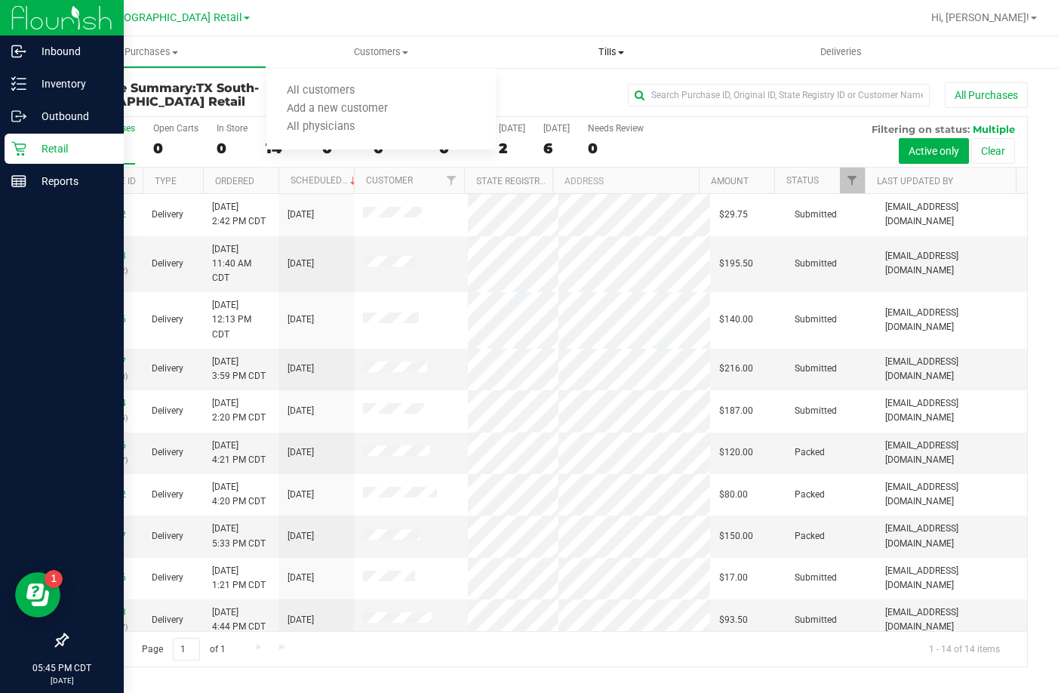
click at [638, 53] on span "Tills" at bounding box center [610, 52] width 229 height 14
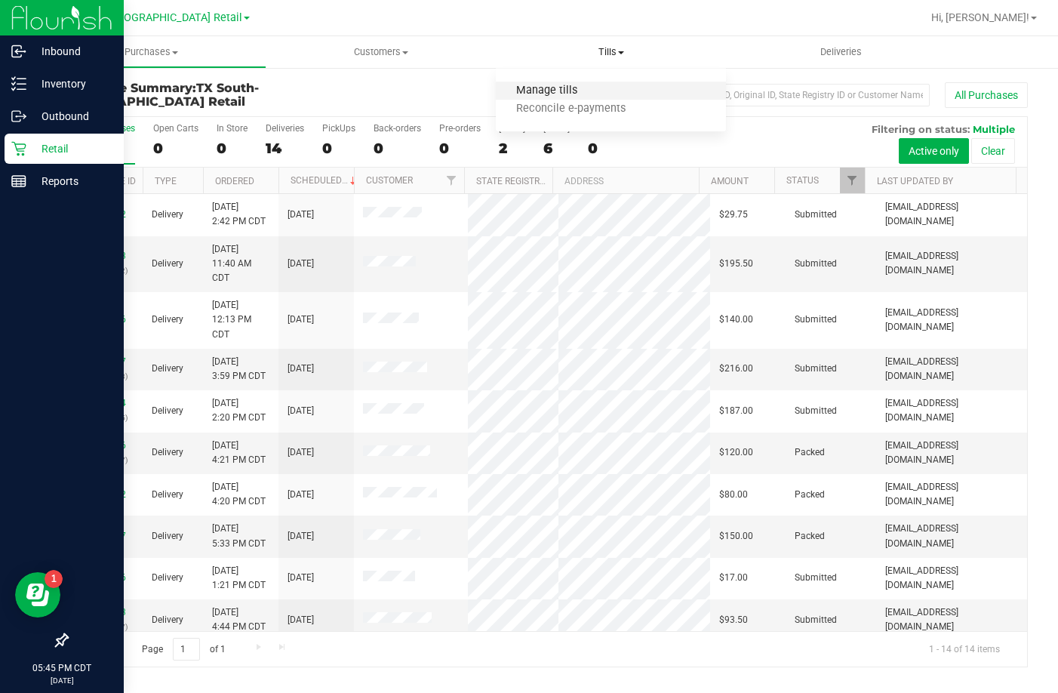
click at [586, 94] on span "Manage tills" at bounding box center [547, 91] width 102 height 13
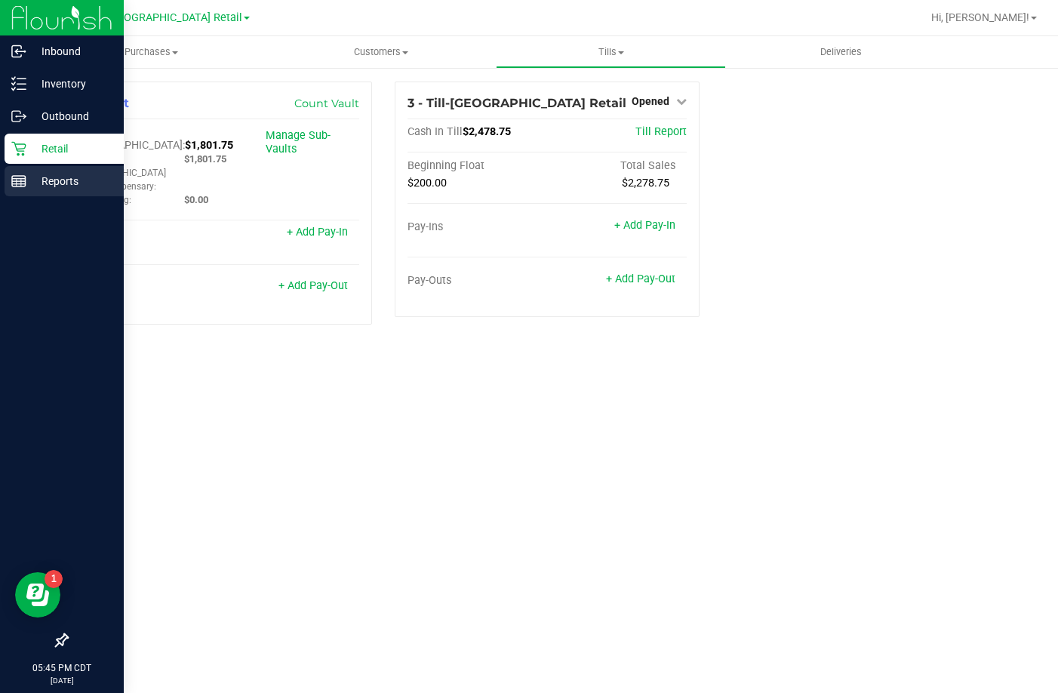
click at [29, 188] on p "Reports" at bounding box center [71, 181] width 91 height 18
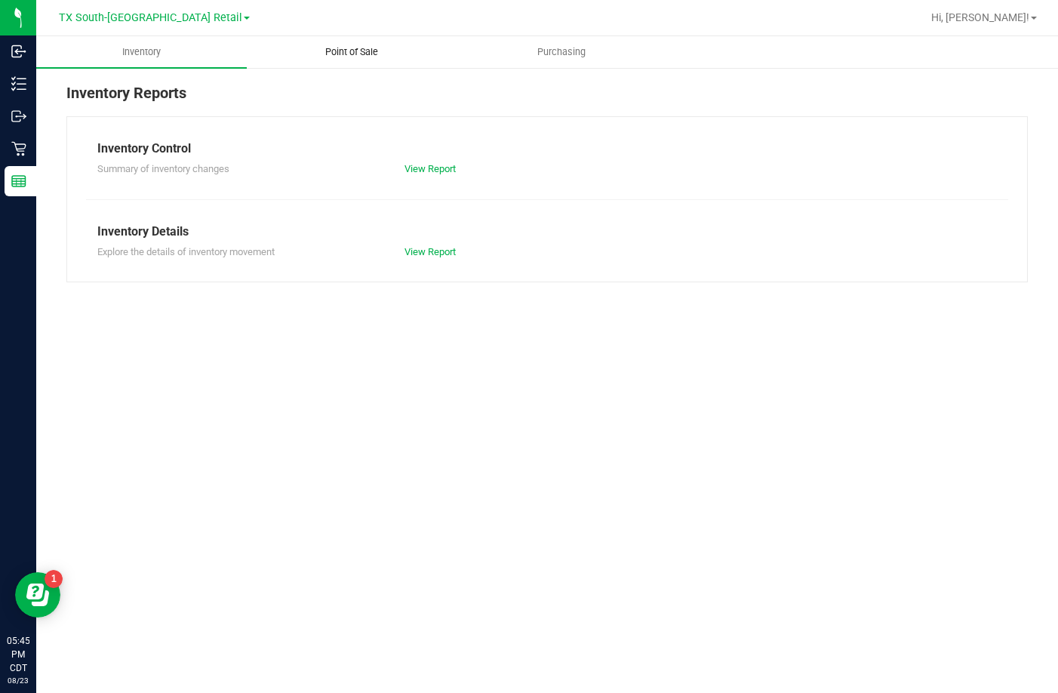
click at [339, 52] on span "Point of Sale" at bounding box center [352, 52] width 94 height 14
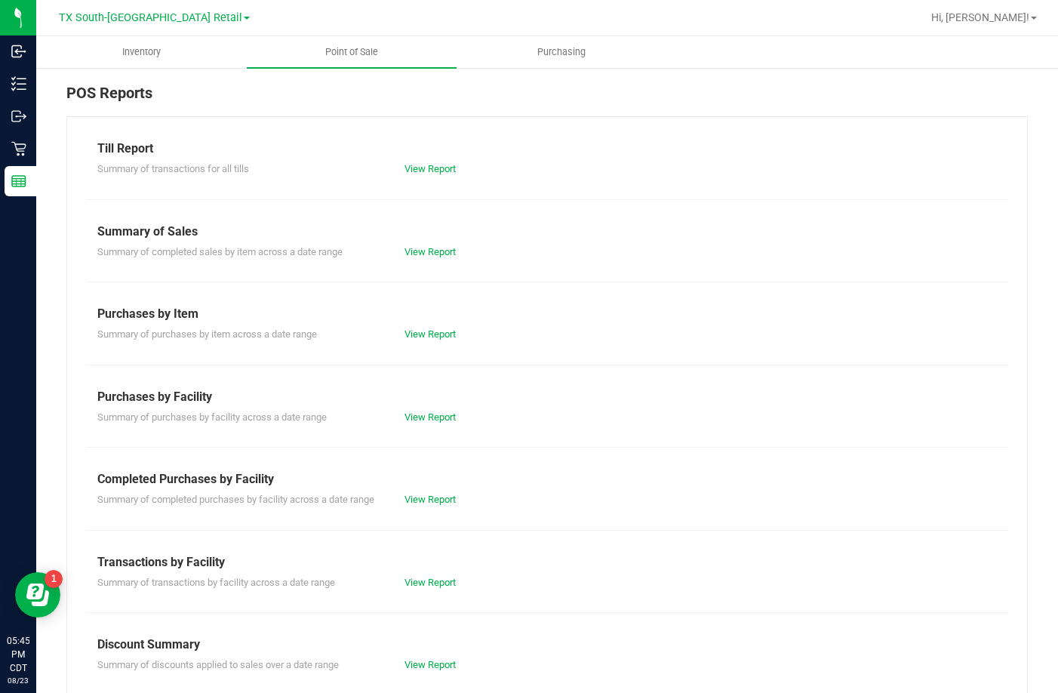
click at [435, 505] on div "View Report" at bounding box center [470, 499] width 154 height 15
click at [435, 499] on link "View Report" at bounding box center [429, 498] width 51 height 11
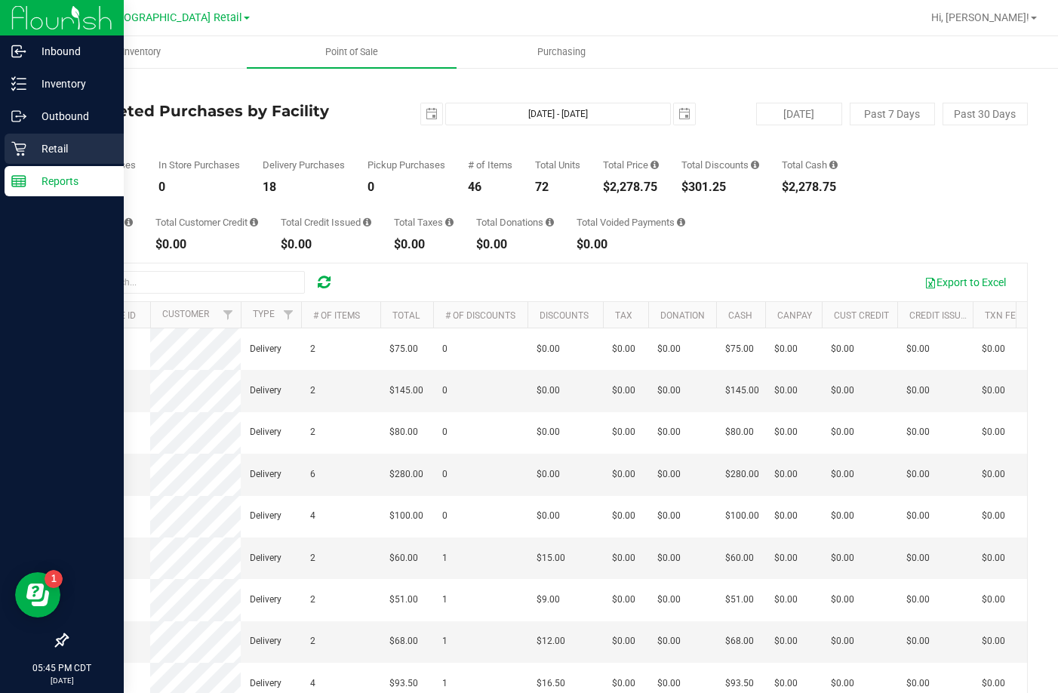
click at [26, 152] on icon at bounding box center [18, 148] width 15 height 15
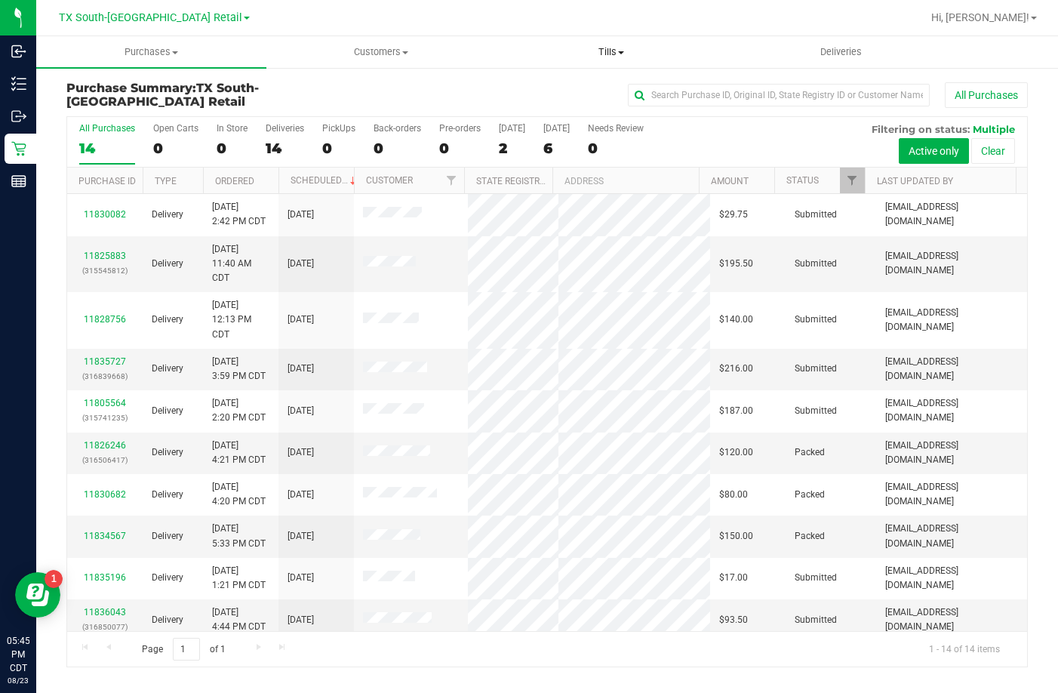
click at [595, 51] on span "Tills" at bounding box center [610, 52] width 229 height 14
click at [577, 85] on span "Manage tills" at bounding box center [547, 91] width 102 height 13
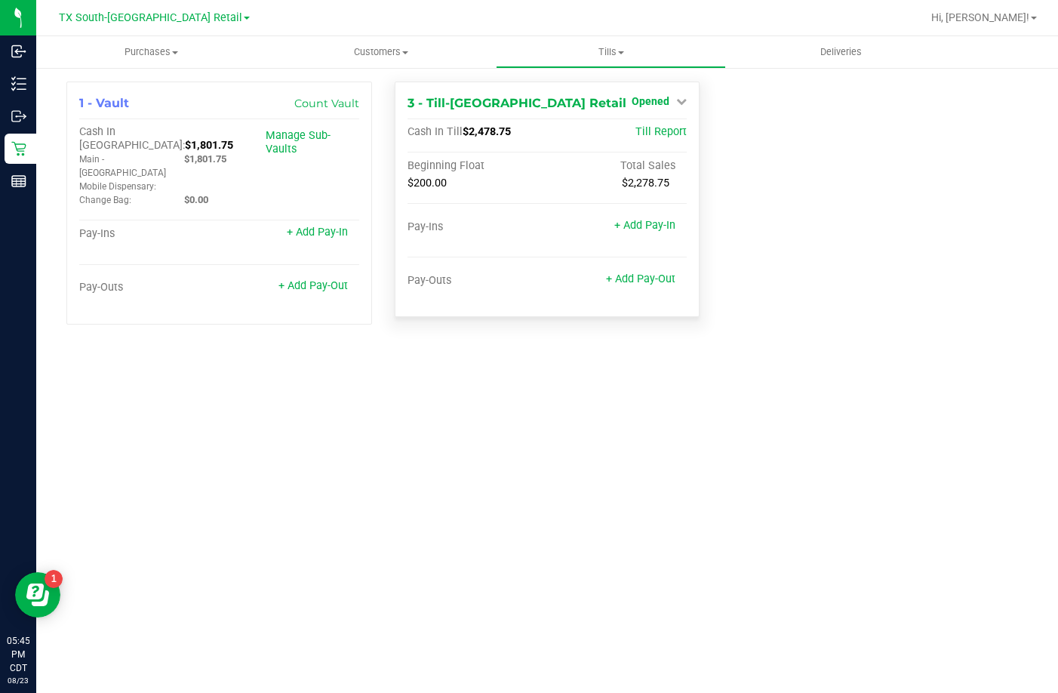
click at [643, 103] on span "Opened" at bounding box center [651, 101] width 38 height 12
click at [656, 134] on link "Close Till" at bounding box center [652, 133] width 41 height 12
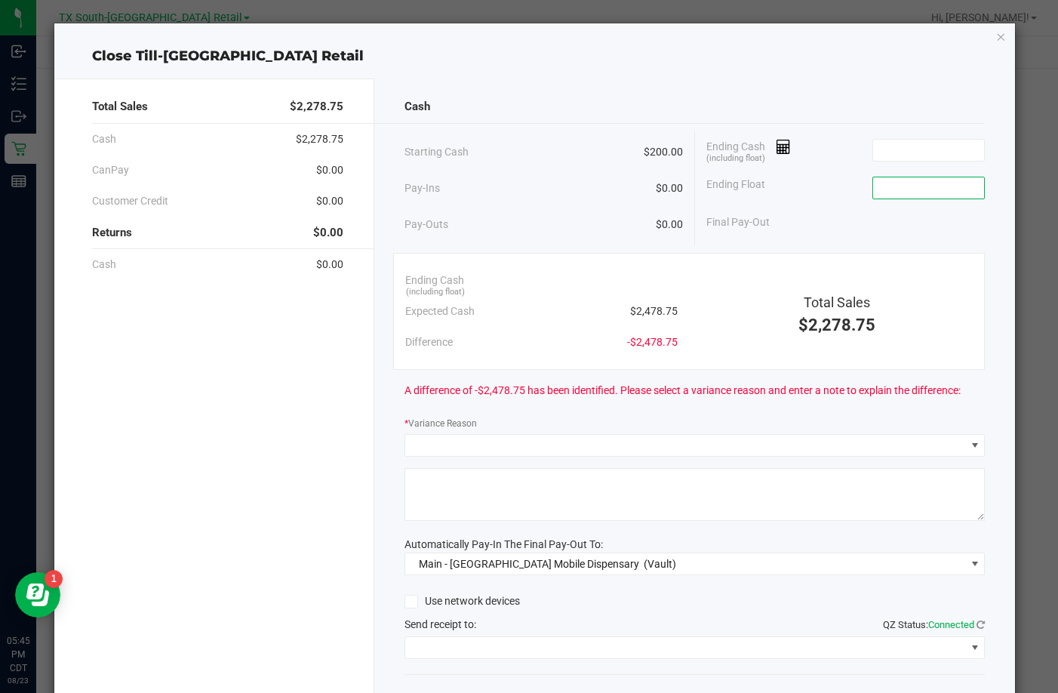
click at [873, 189] on input at bounding box center [928, 187] width 111 height 21
type input "$200.00"
click at [882, 149] on input at bounding box center [928, 150] width 111 height 21
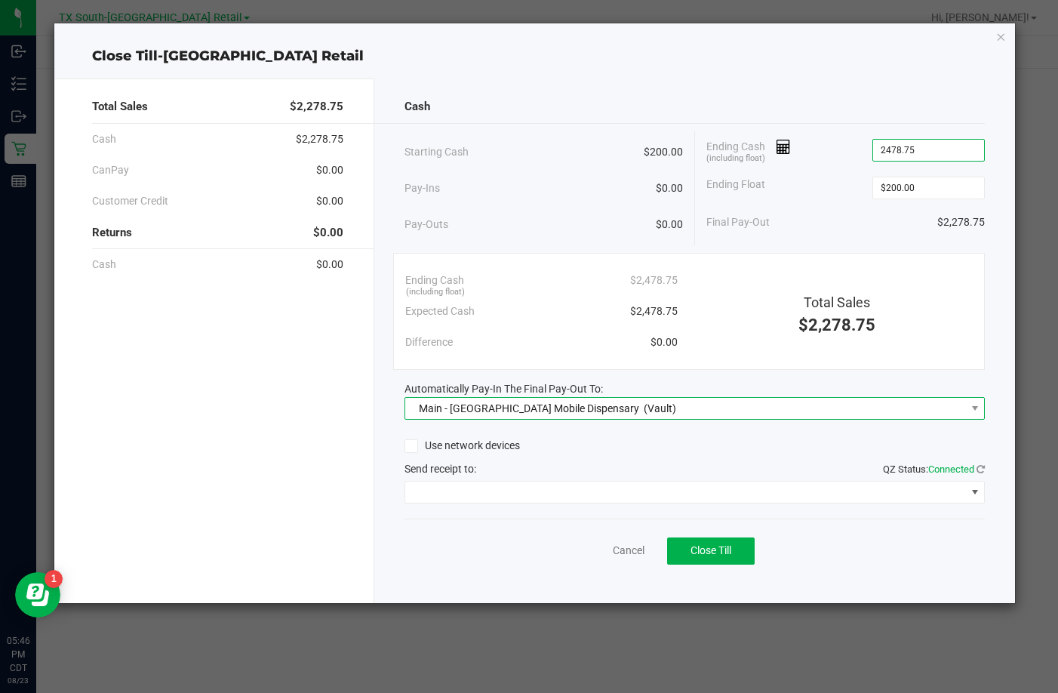
type input "$2,478.75"
click at [466, 408] on span "Main - [GEOGRAPHIC_DATA] Mobile Dispensary" at bounding box center [529, 408] width 220 height 12
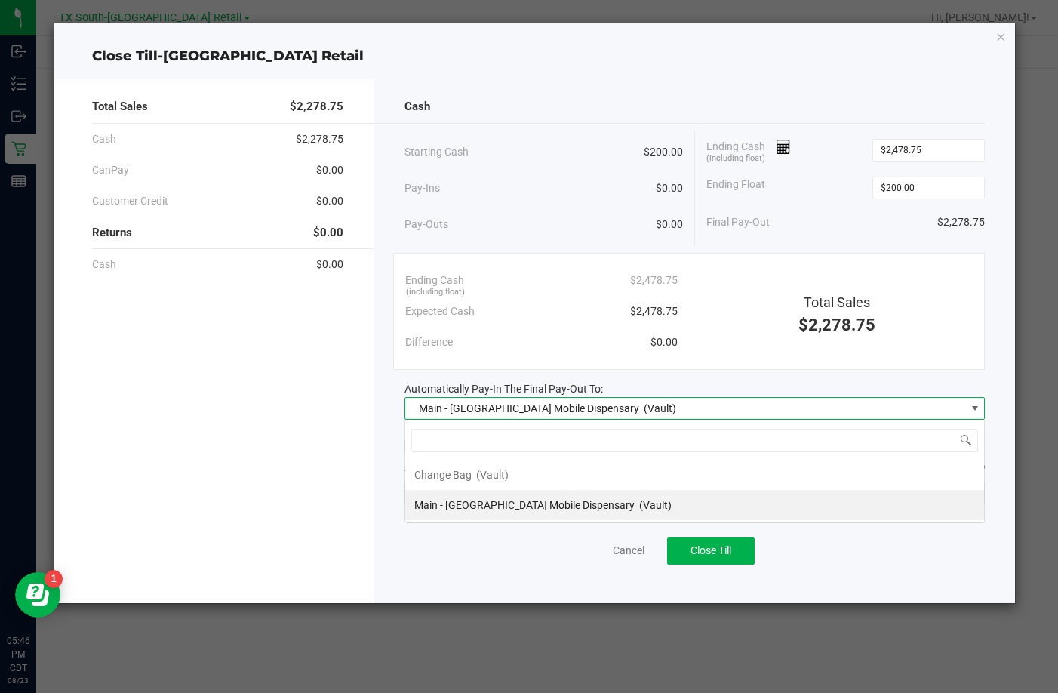
scroll to position [23, 580]
click at [466, 408] on span "Main - [GEOGRAPHIC_DATA] Mobile Dispensary" at bounding box center [529, 408] width 220 height 12
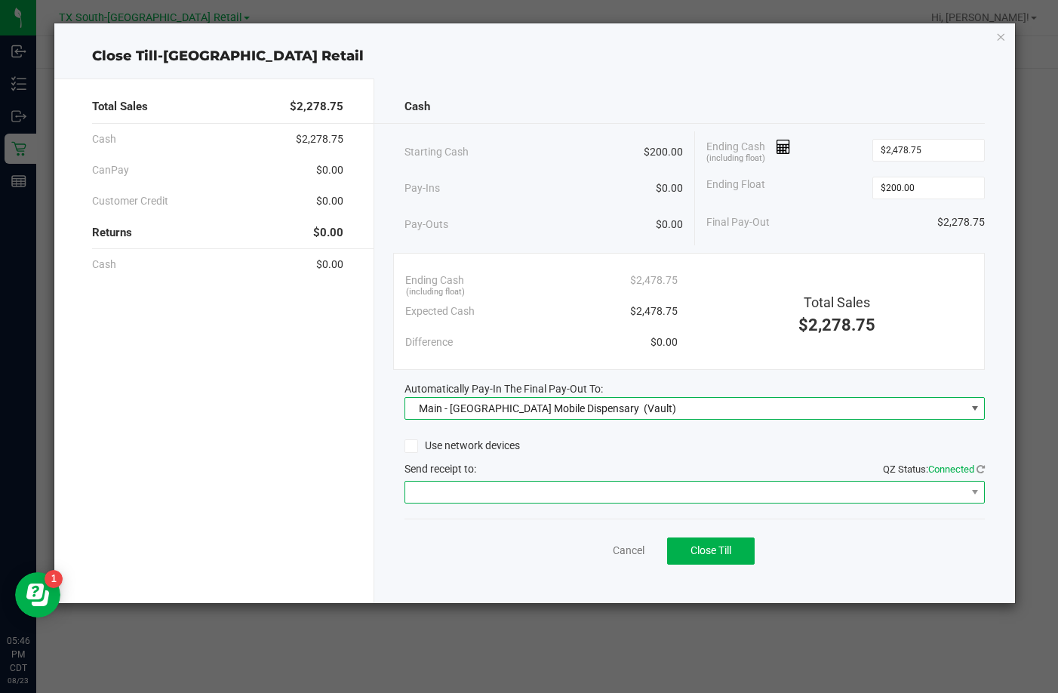
click at [441, 502] on span at bounding box center [694, 492] width 580 height 23
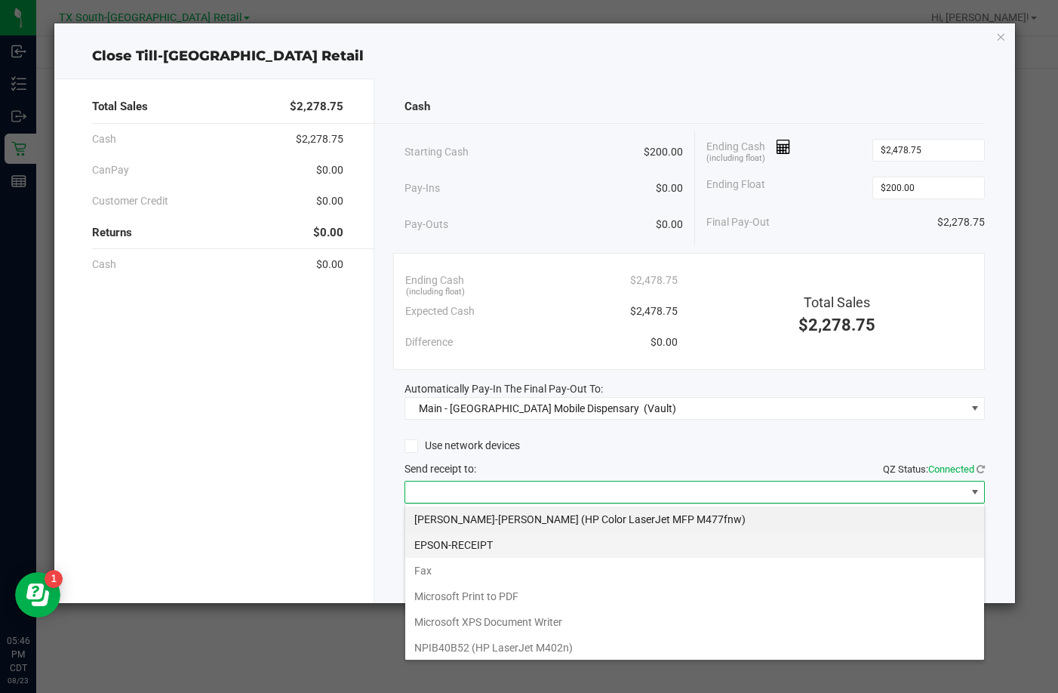
click at [441, 549] on li "EPSON-RECEIPT" at bounding box center [694, 545] width 579 height 26
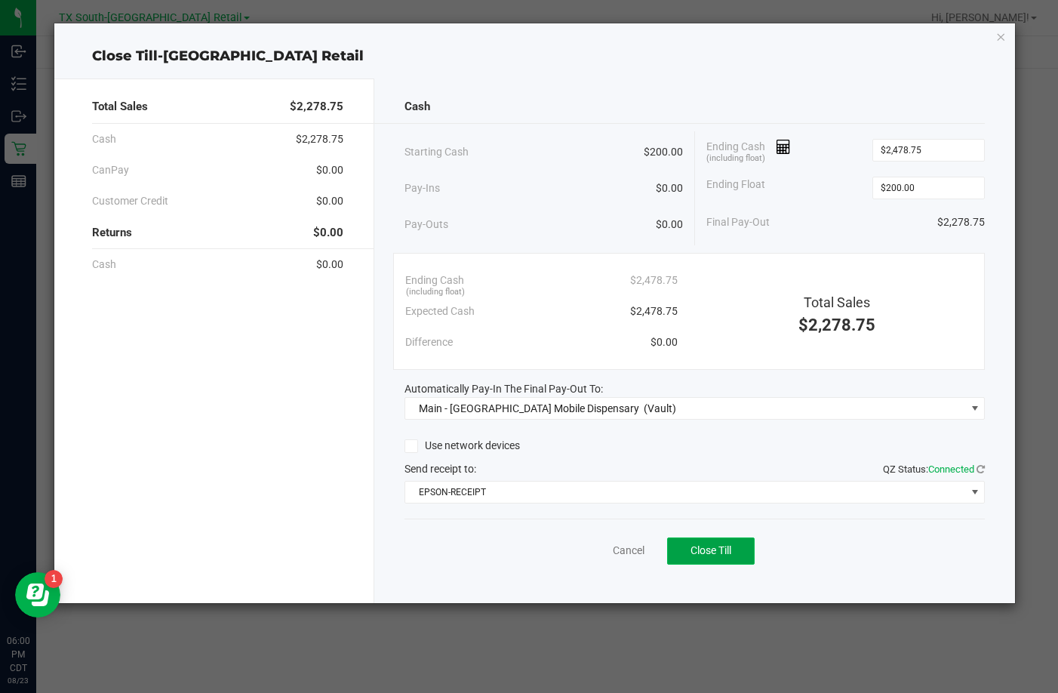
click at [675, 550] on button "Close Till" at bounding box center [711, 550] width 88 height 27
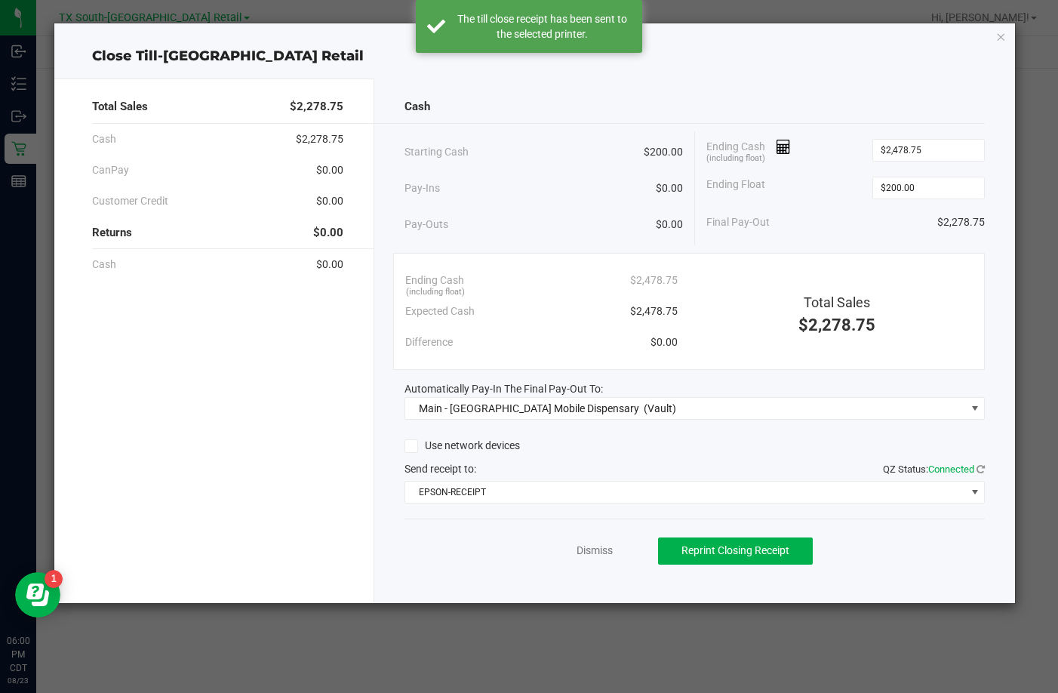
click at [1007, 41] on div "Close Till-South Austin Retail Total Sales $2,278.75 Cash $2,278.75 CanPay $0.0…" at bounding box center [534, 312] width 960 height 579
click at [991, 28] on div "Close Till-South Austin Retail Total Sales $2,278.75 Cash $2,278.75 CanPay $0.0…" at bounding box center [534, 312] width 960 height 579
click at [996, 36] on icon "button" at bounding box center [1001, 36] width 11 height 18
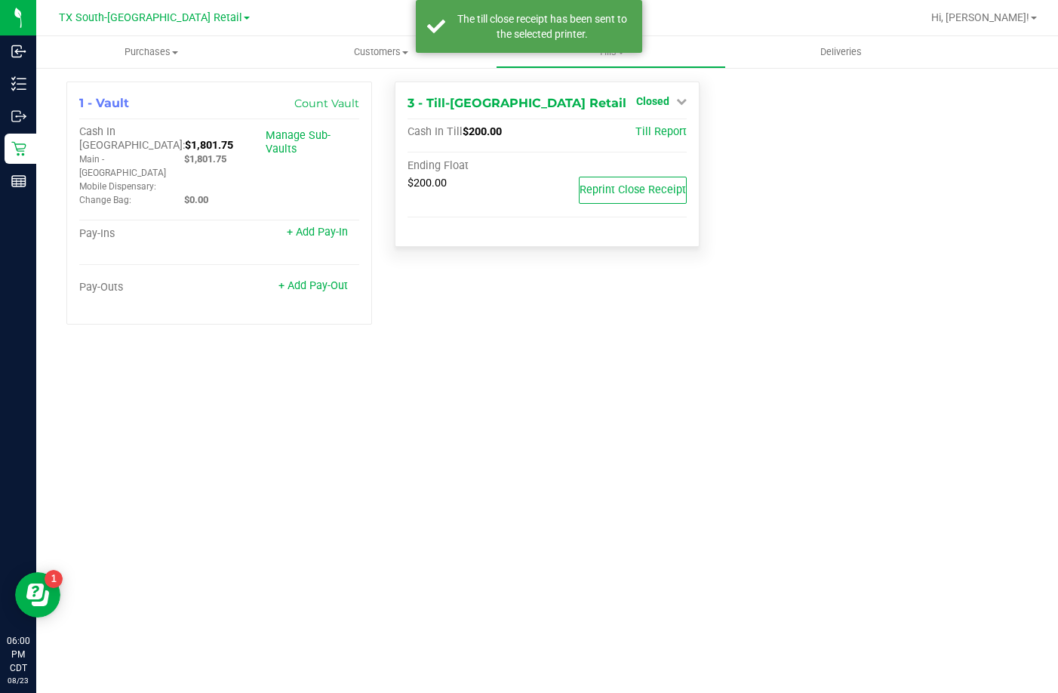
click at [665, 104] on span "Closed" at bounding box center [652, 101] width 33 height 12
click at [658, 136] on link "Open Till" at bounding box center [652, 133] width 40 height 12
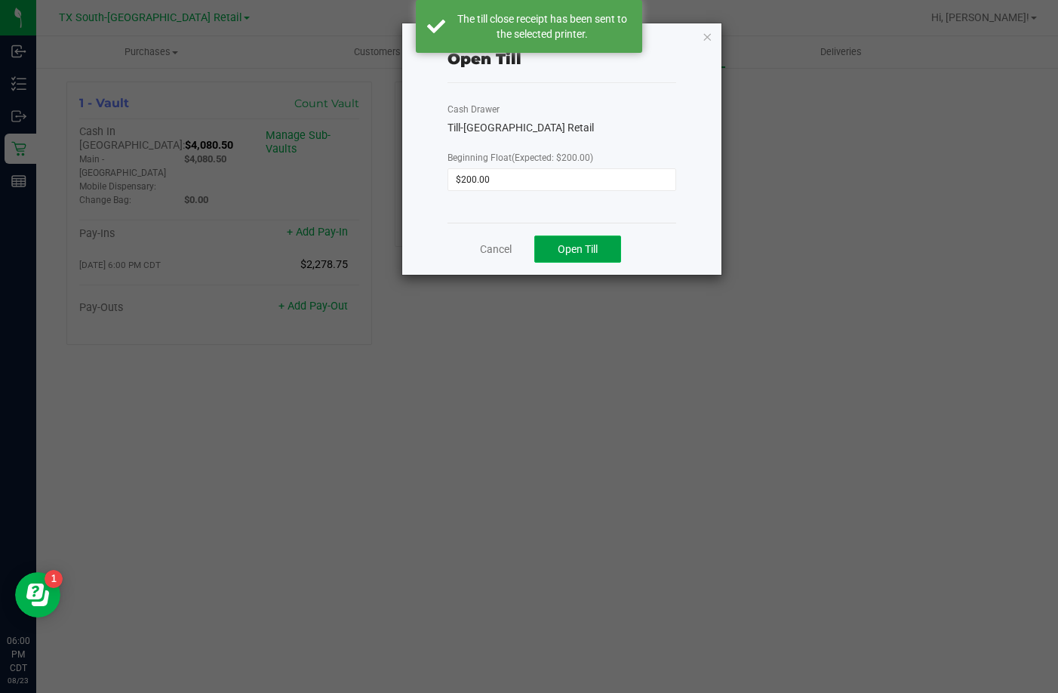
drag, startPoint x: 585, startPoint y: 254, endPoint x: 566, endPoint y: 252, distance: 19.0
click at [583, 254] on span "Open Till" at bounding box center [578, 249] width 40 height 12
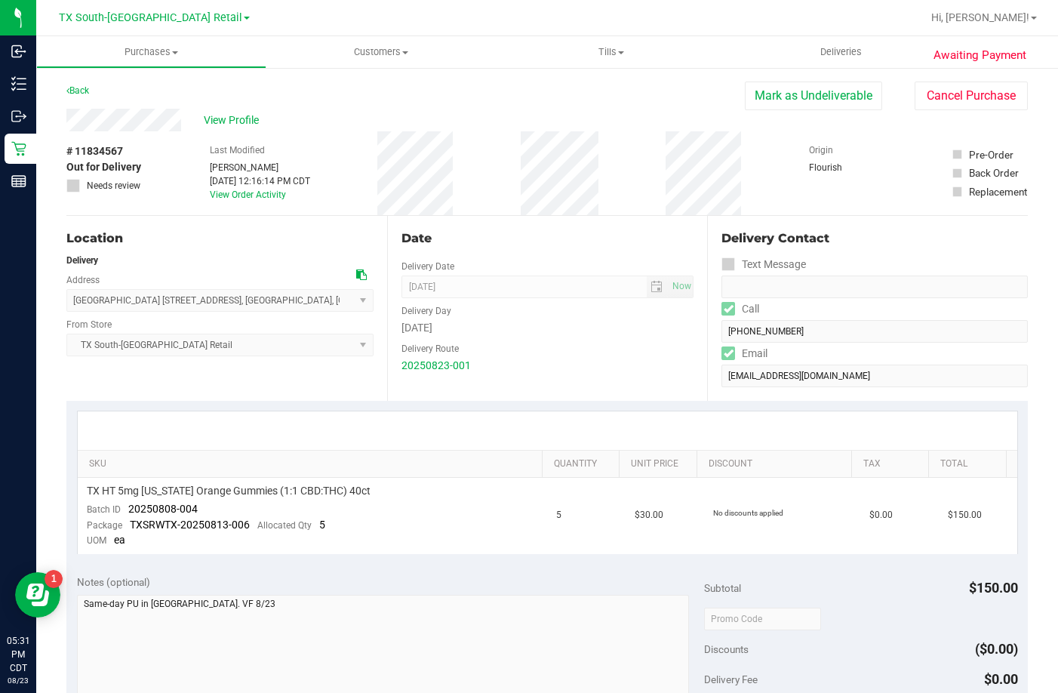
click at [217, 134] on div "Last Modified Lindsey Sherman Aug 23, 2025 12:16:14 PM CDT View Order Activity" at bounding box center [260, 173] width 100 height 84
click at [217, 118] on span "View Profile" at bounding box center [234, 120] width 60 height 16
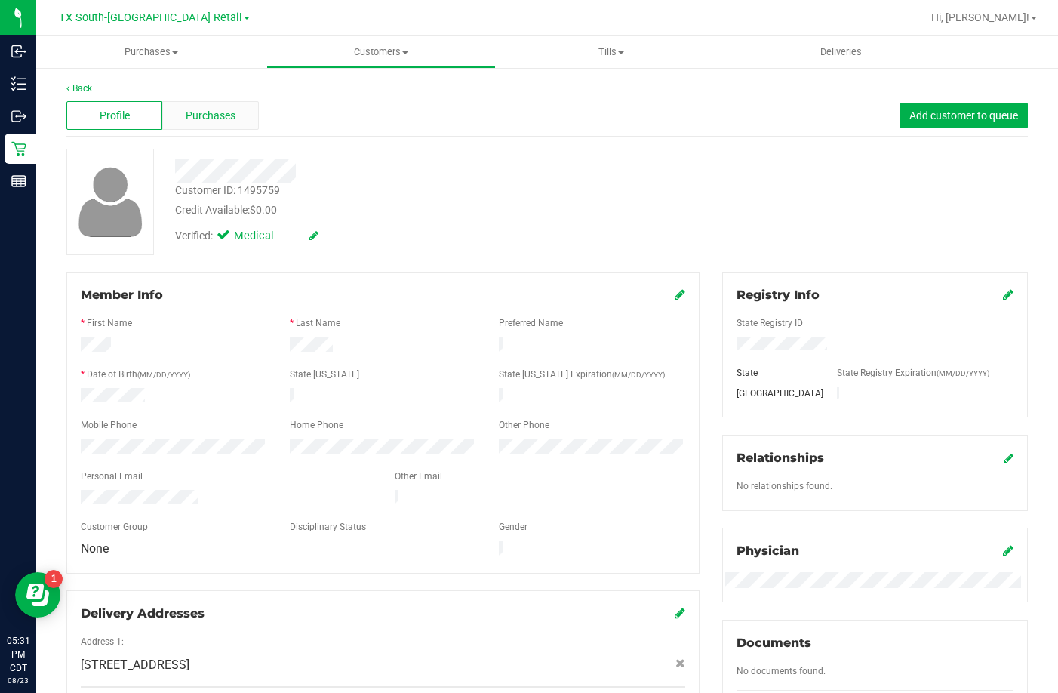
click at [201, 117] on span "Purchases" at bounding box center [211, 116] width 50 height 16
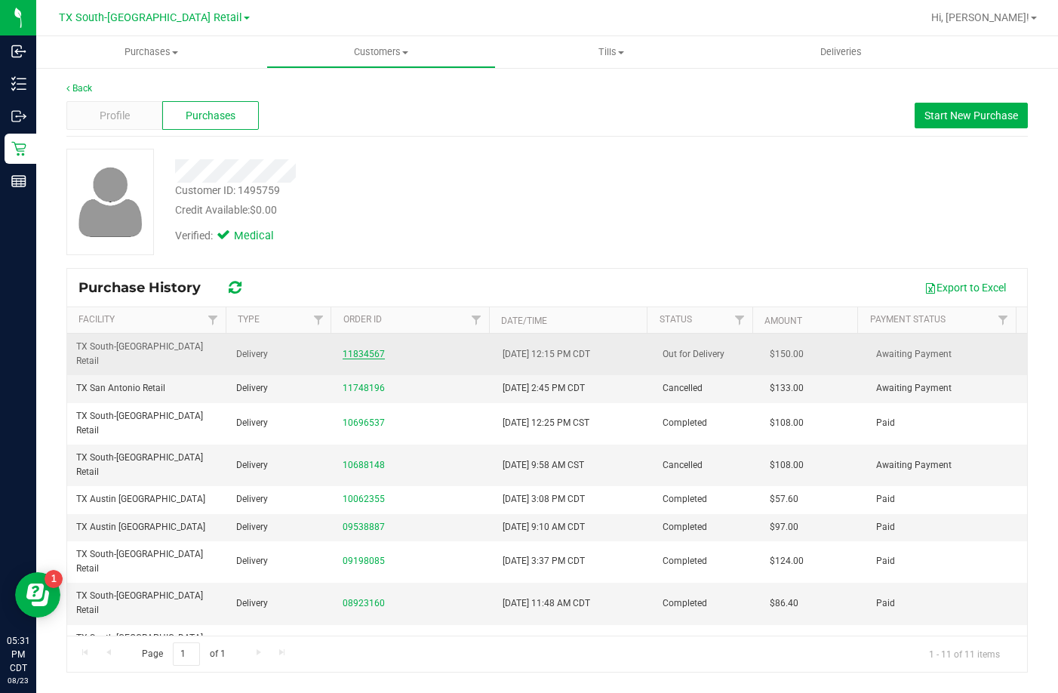
click at [364, 349] on link "11834567" at bounding box center [364, 354] width 42 height 11
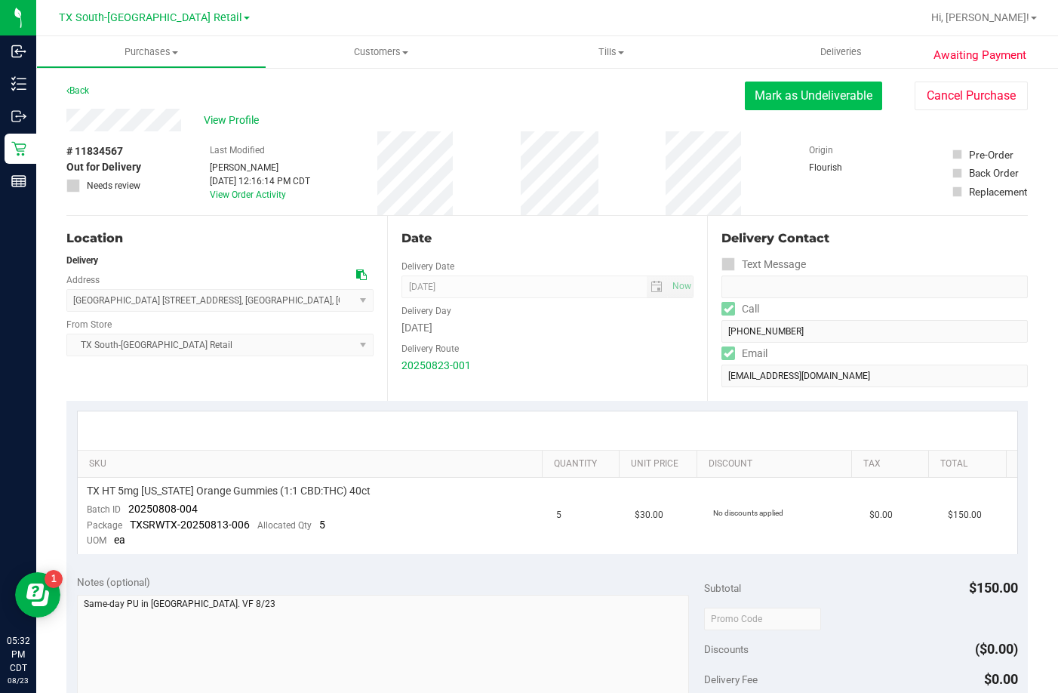
click at [776, 95] on button "Mark as Undeliverable" at bounding box center [813, 95] width 137 height 29
click at [777, 92] on button "Mark as Packed" at bounding box center [825, 95] width 113 height 29
click at [809, 94] on button "Send Back to Created" at bounding box center [815, 95] width 134 height 29
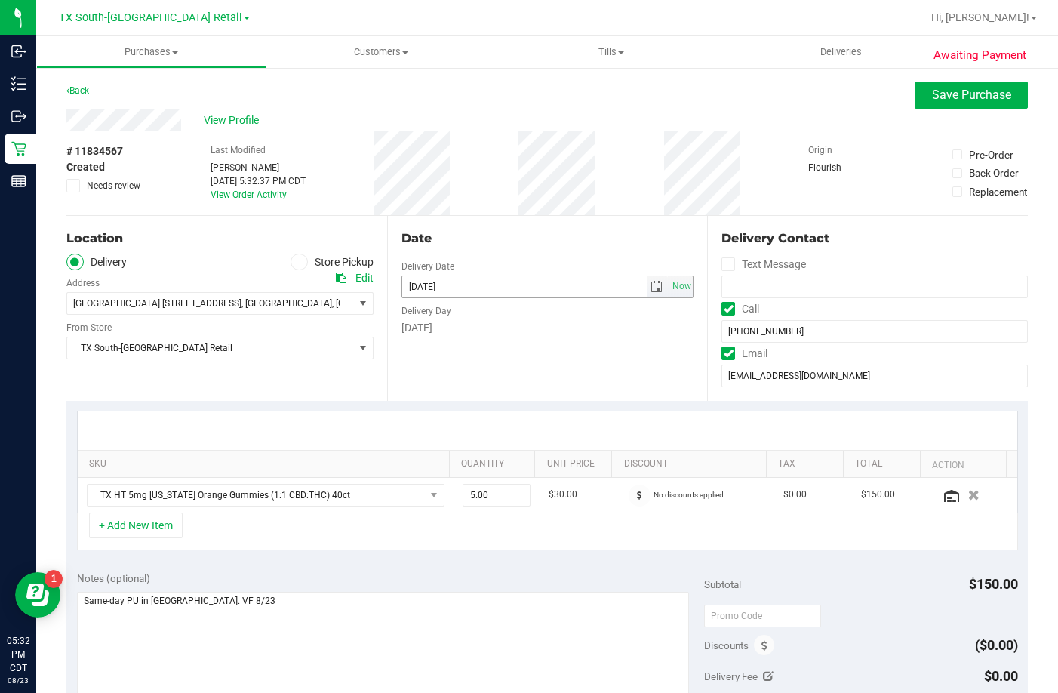
click at [650, 284] on span "select" at bounding box center [656, 287] width 12 height 12
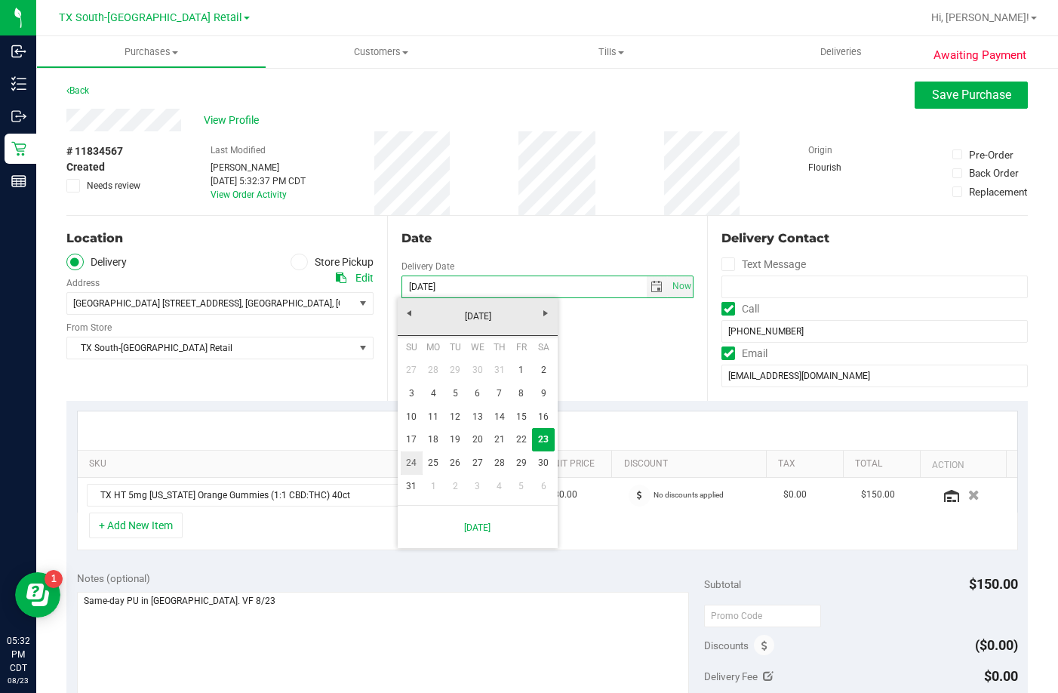
click at [414, 459] on link "24" at bounding box center [412, 462] width 22 height 23
type input "08/24/2025"
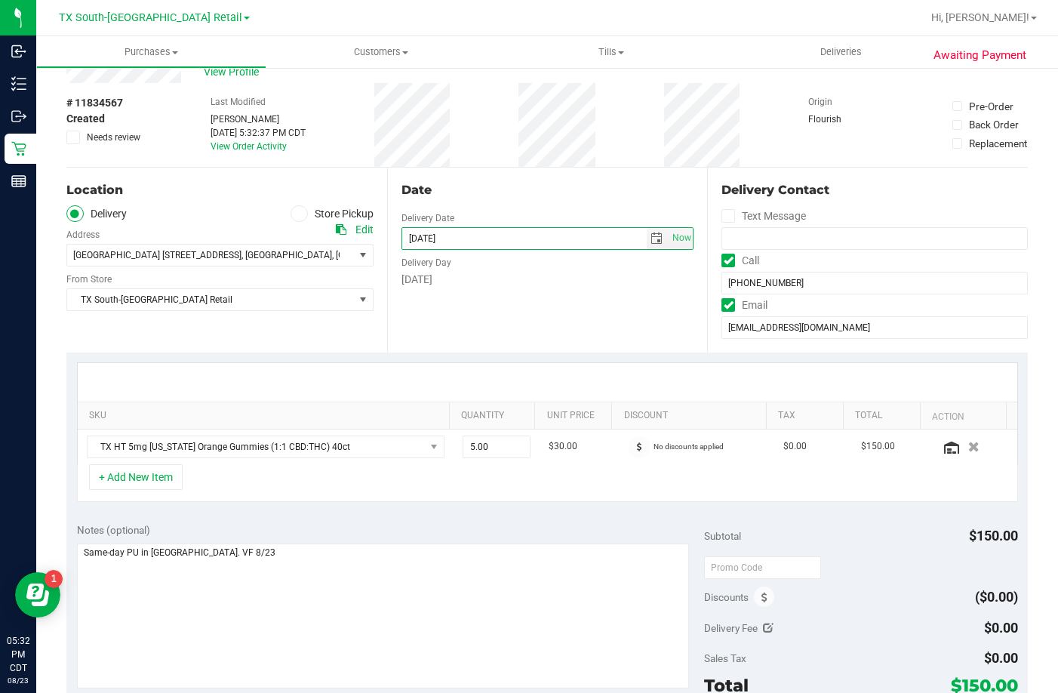
scroll to position [75, 0]
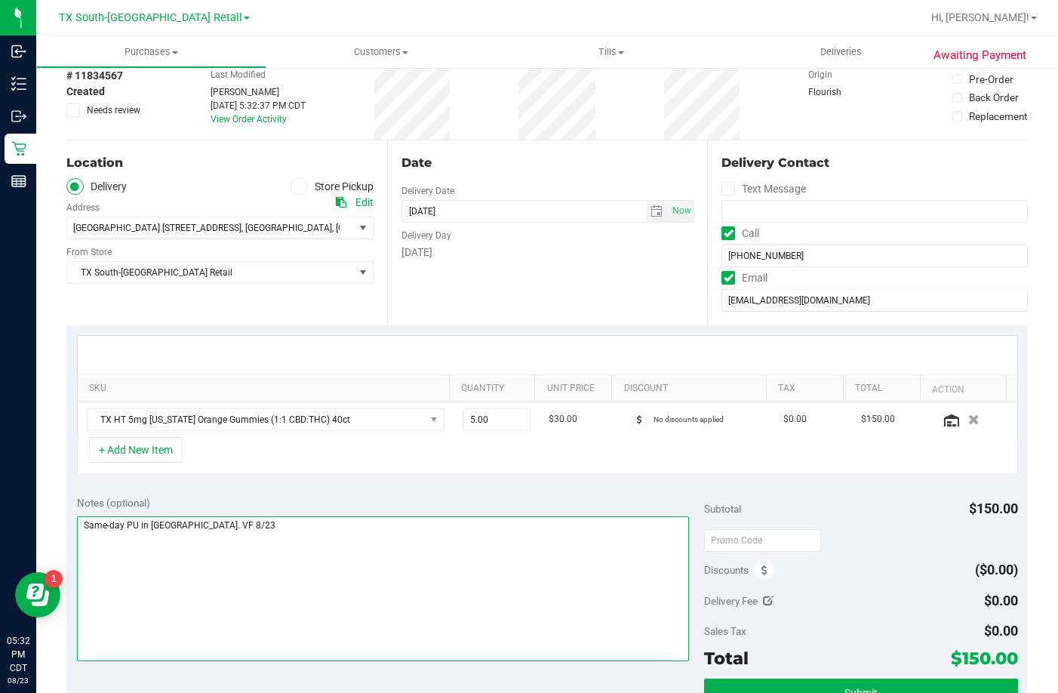
click at [268, 570] on textarea at bounding box center [383, 588] width 612 height 145
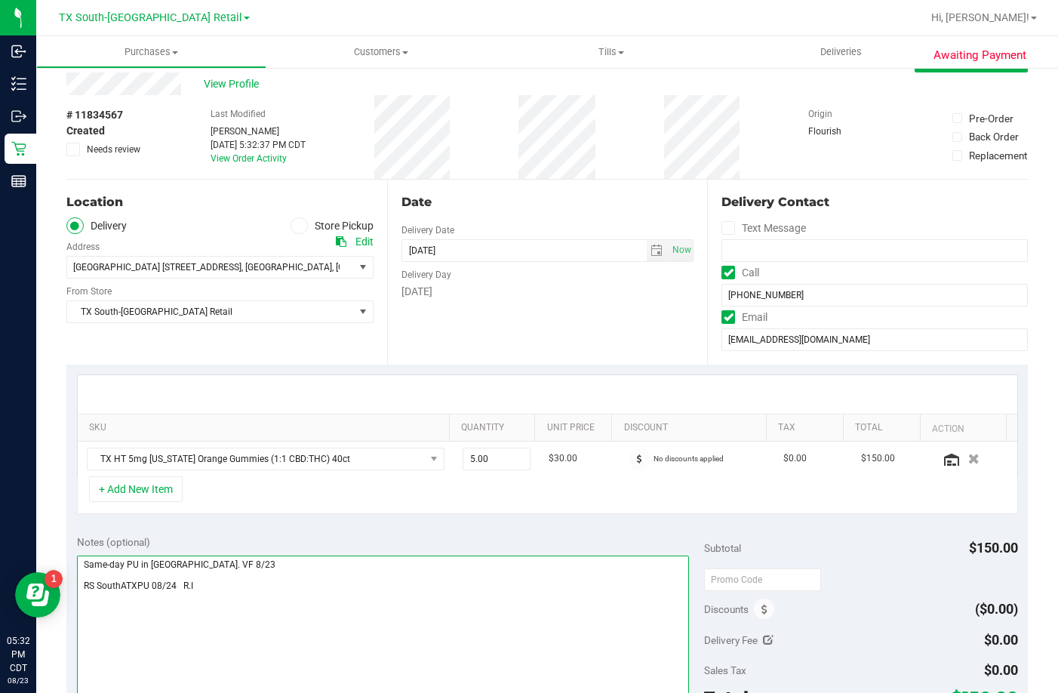
scroll to position [0, 0]
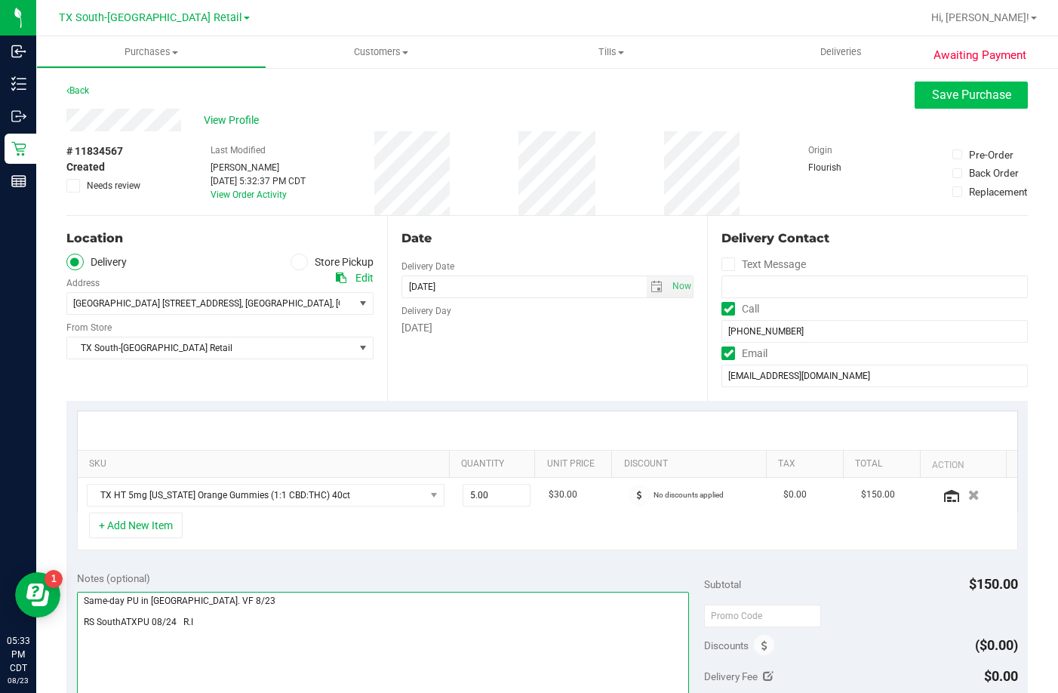
type textarea "Same-day PU in South Austin. VF 8/23 RS SouthATXPU 08/24 R.I"
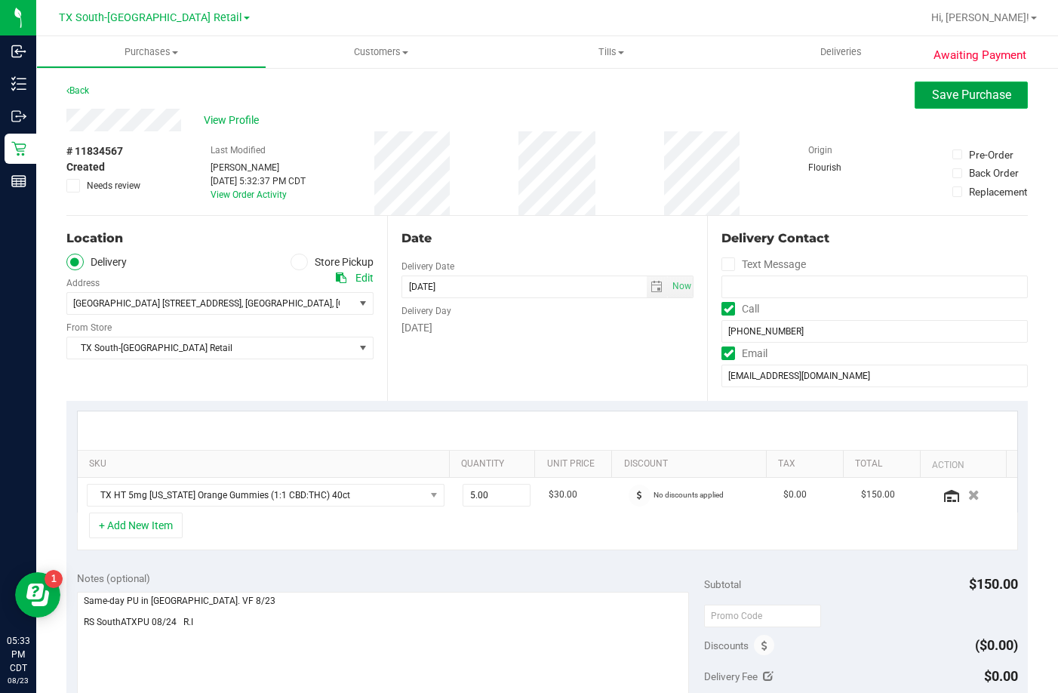
click at [932, 100] on span "Save Purchase" at bounding box center [971, 95] width 79 height 14
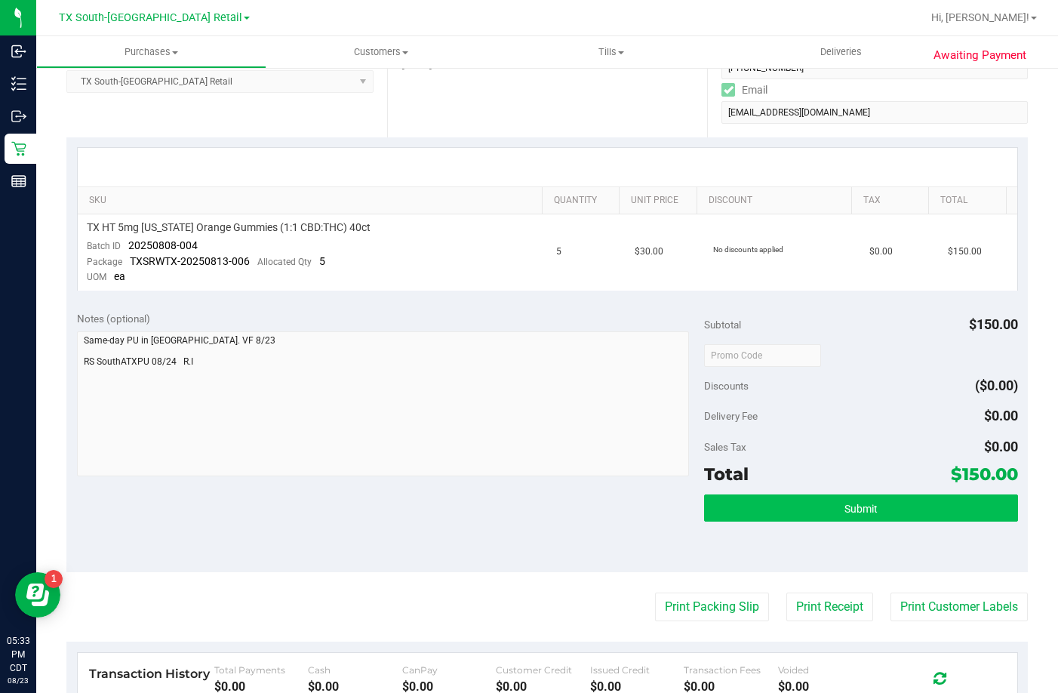
scroll to position [302, 0]
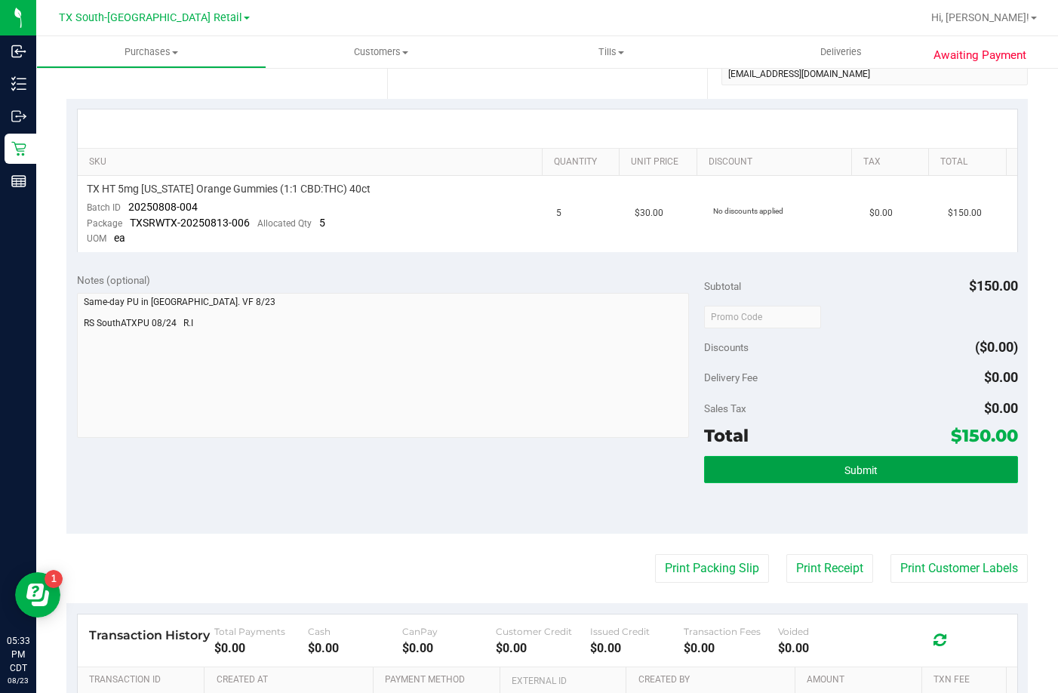
click at [848, 477] on button "Submit" at bounding box center [861, 469] width 314 height 27
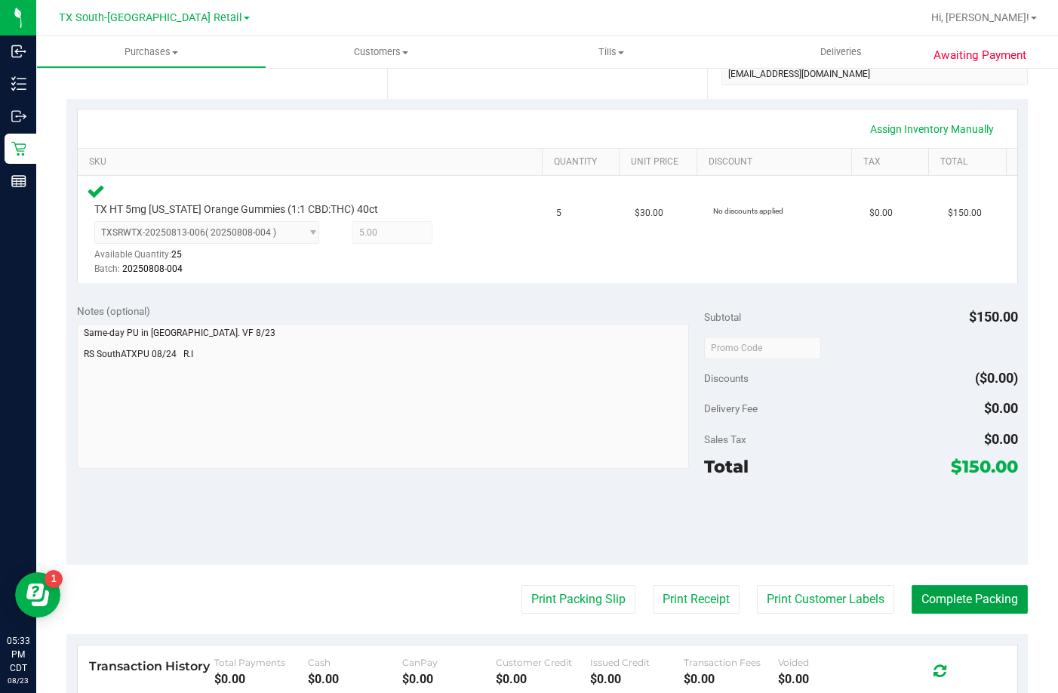
click at [920, 590] on button "Complete Packing" at bounding box center [969, 599] width 116 height 29
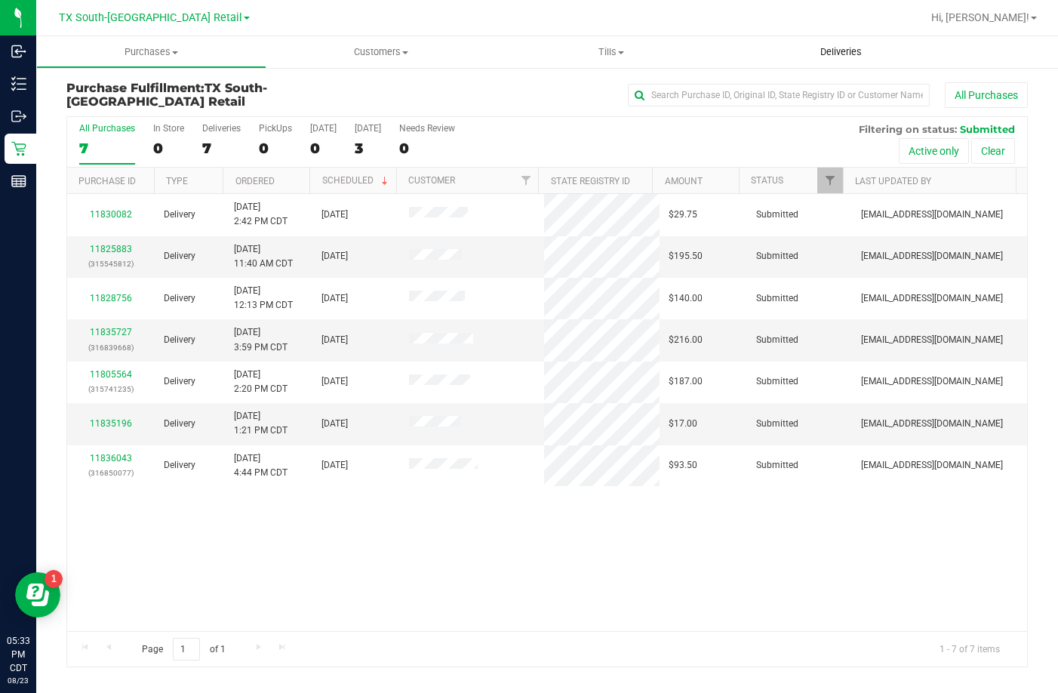
click at [788, 53] on uib-tab-heading "Deliveries" at bounding box center [841, 52] width 230 height 32
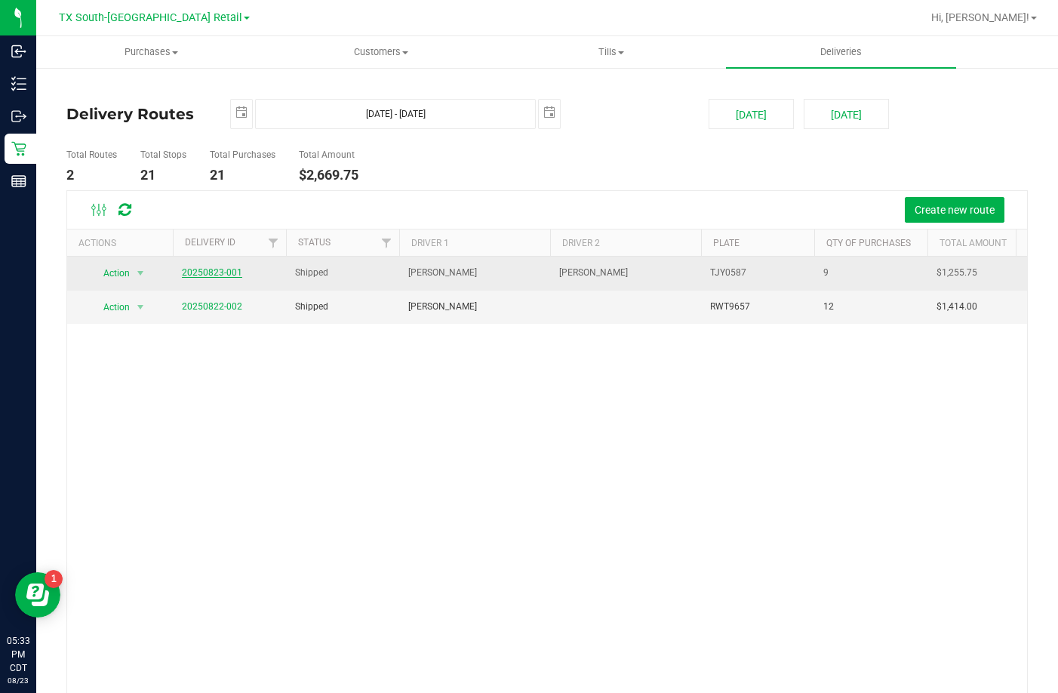
click at [186, 269] on link "20250823-001" at bounding box center [212, 272] width 60 height 11
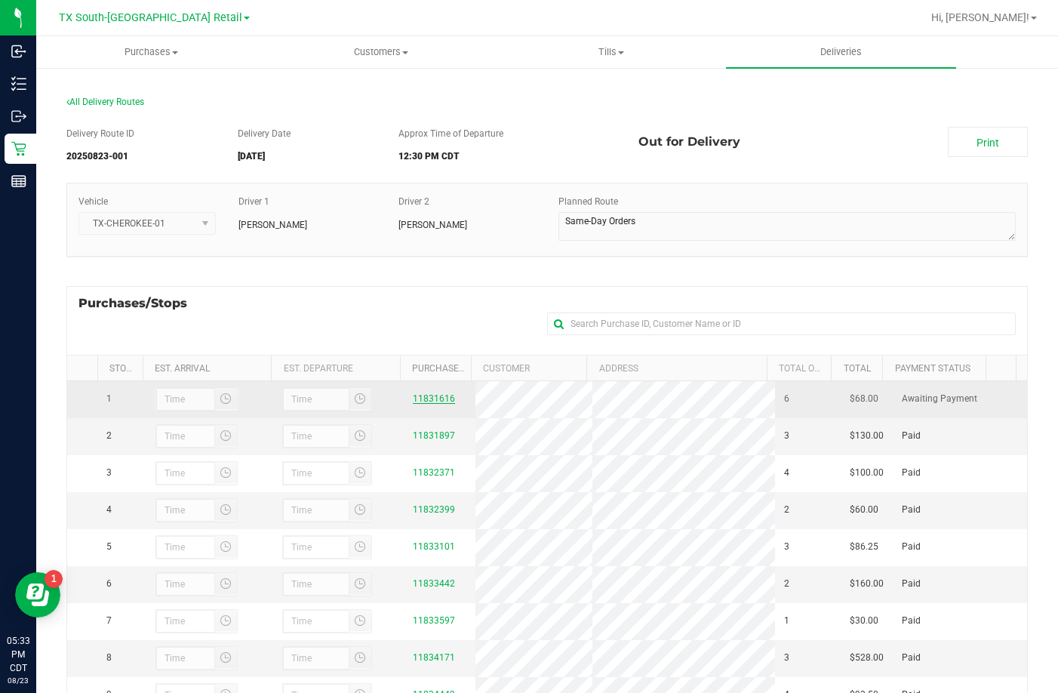
click at [430, 401] on link "11831616" at bounding box center [434, 398] width 42 height 11
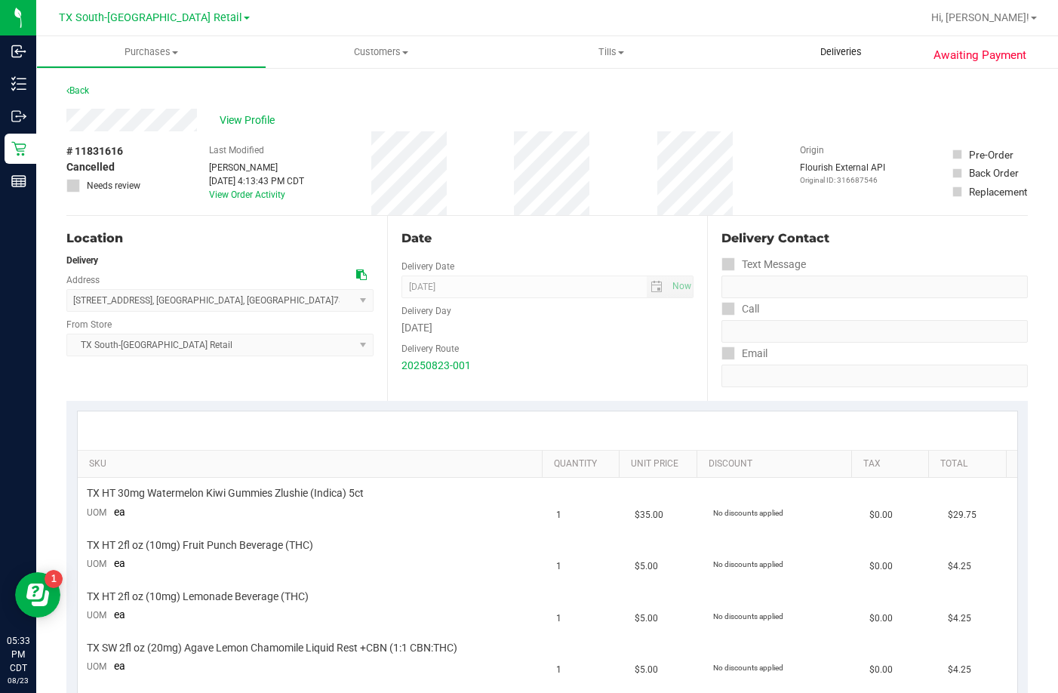
click at [897, 54] on uib-tab-heading "Deliveries" at bounding box center [841, 52] width 230 height 32
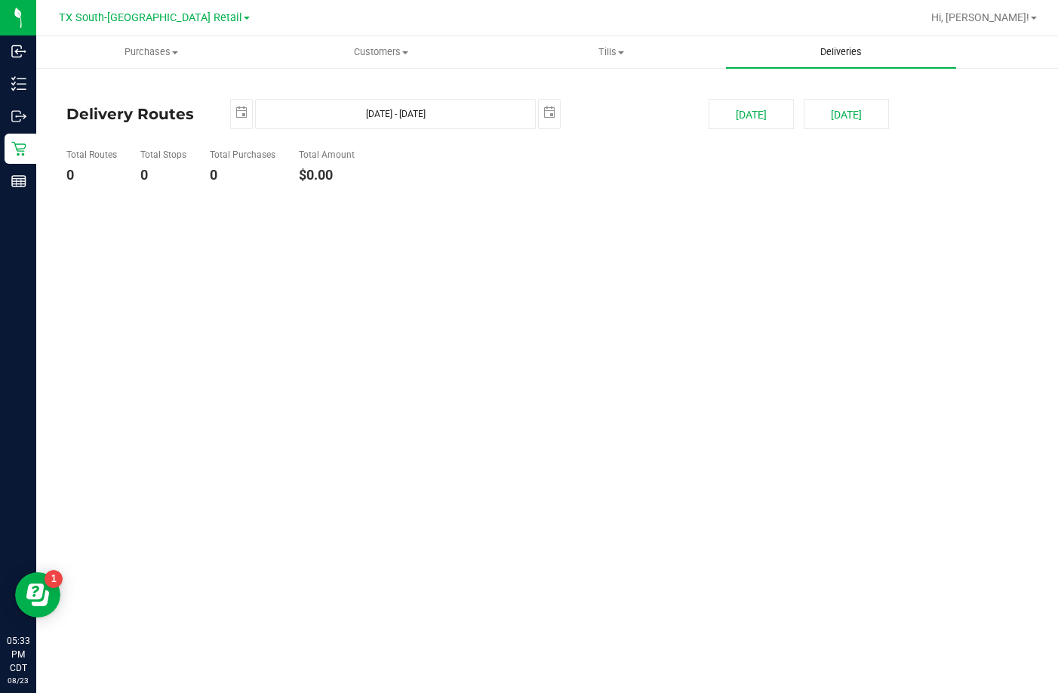
click at [853, 54] on span "Deliveries" at bounding box center [841, 52] width 82 height 14
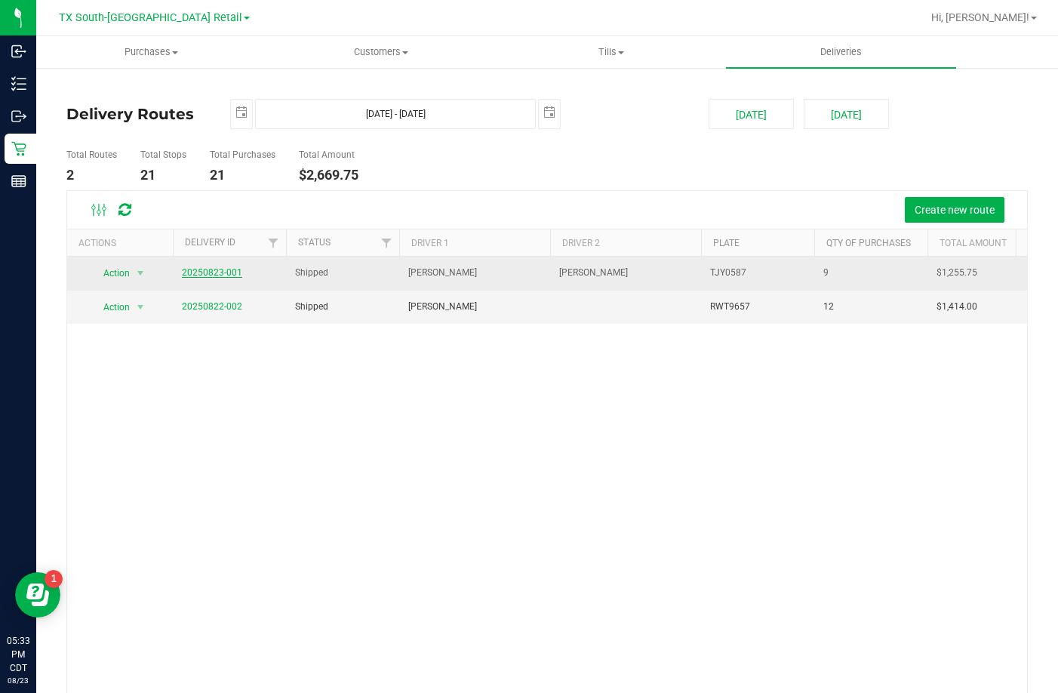
click at [189, 277] on link "20250823-001" at bounding box center [212, 272] width 60 height 11
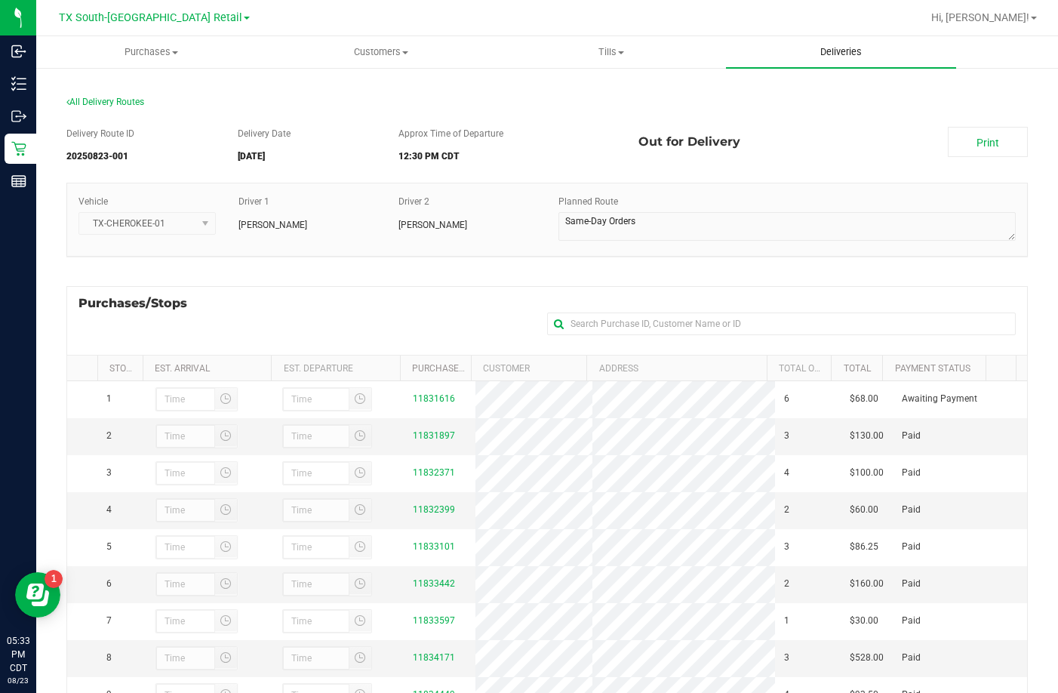
drag, startPoint x: 810, startPoint y: 35, endPoint x: 807, endPoint y: 44, distance: 9.5
click at [810, 41] on div "TX South-Austin Retail Hi, Reiji! Purchases Summary of purchases Fulfillment Al…" at bounding box center [547, 346] width 1022 height 693
click at [806, 47] on span "Deliveries" at bounding box center [841, 52] width 82 height 14
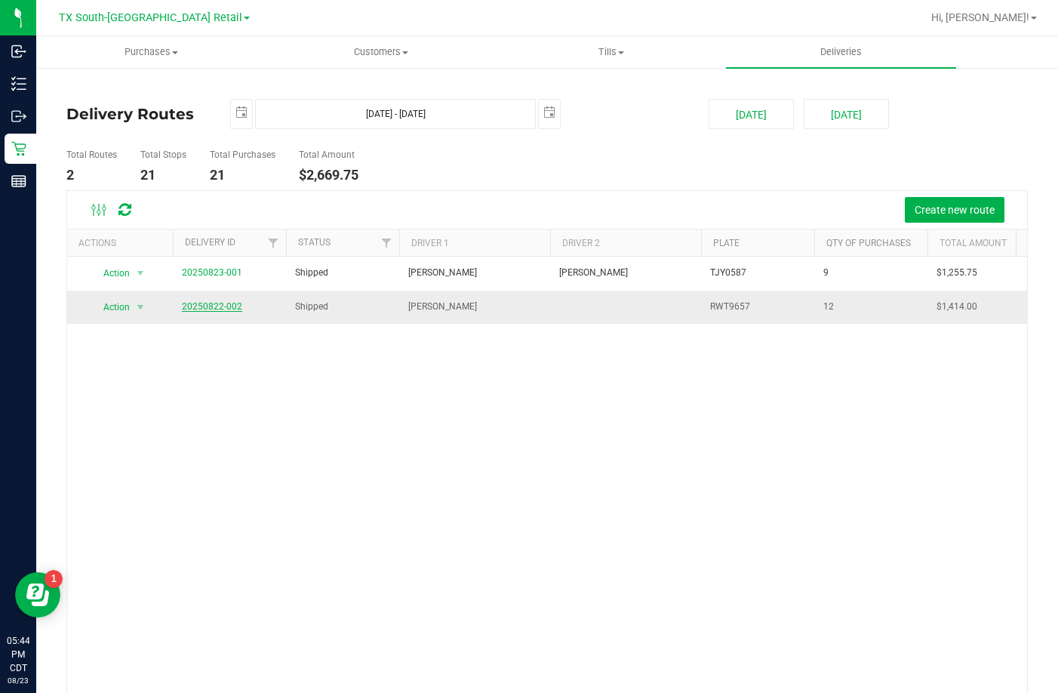
click at [223, 304] on link "20250822-002" at bounding box center [212, 306] width 60 height 11
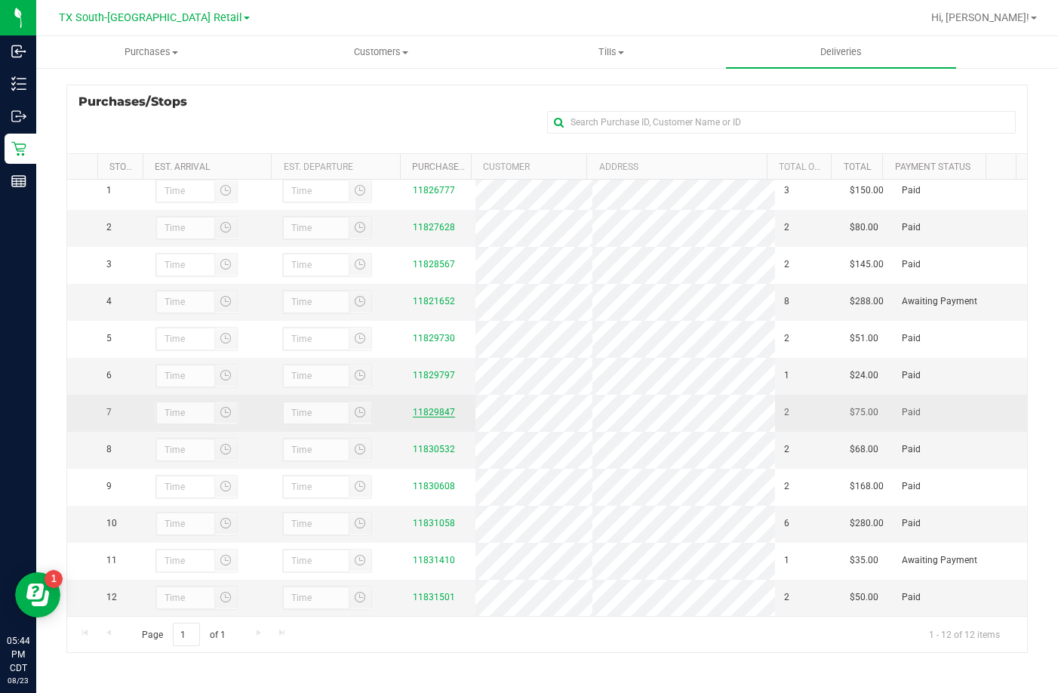
scroll to position [35, 0]
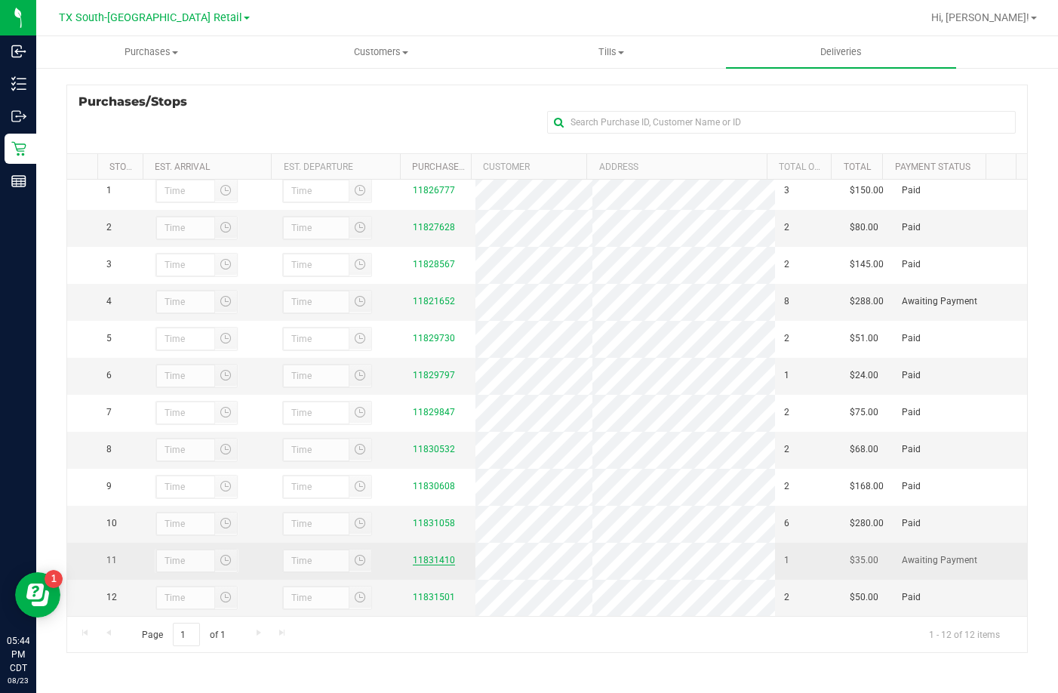
click at [433, 556] on link "11831410" at bounding box center [434, 560] width 42 height 11
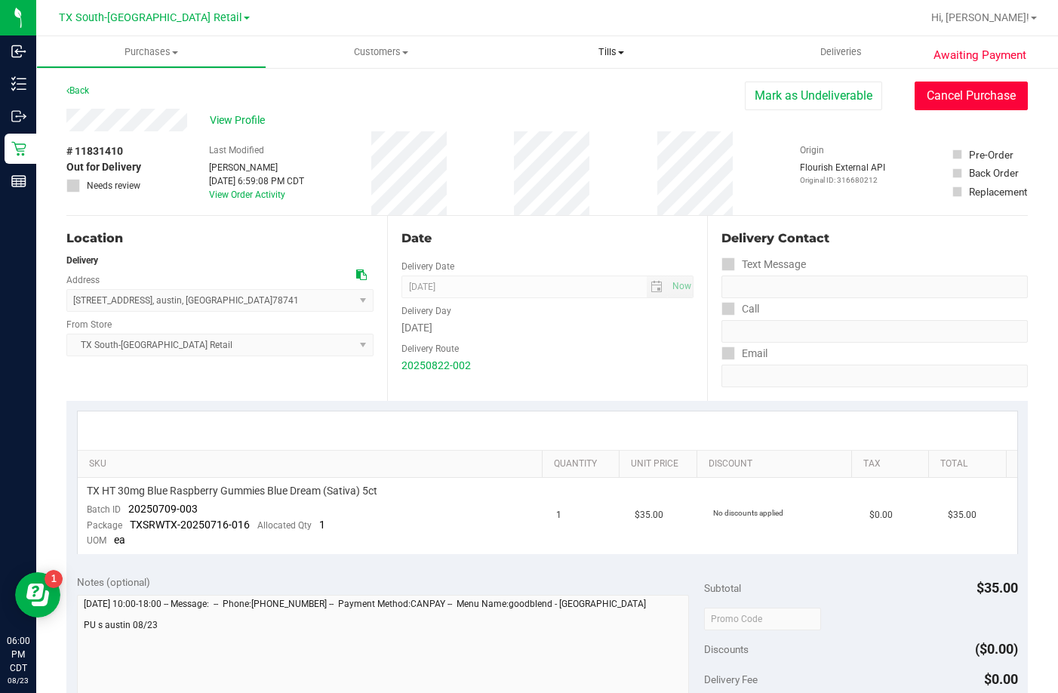
click at [973, 86] on button "Cancel Purchase" at bounding box center [970, 95] width 113 height 29
